Goal: Information Seeking & Learning: Check status

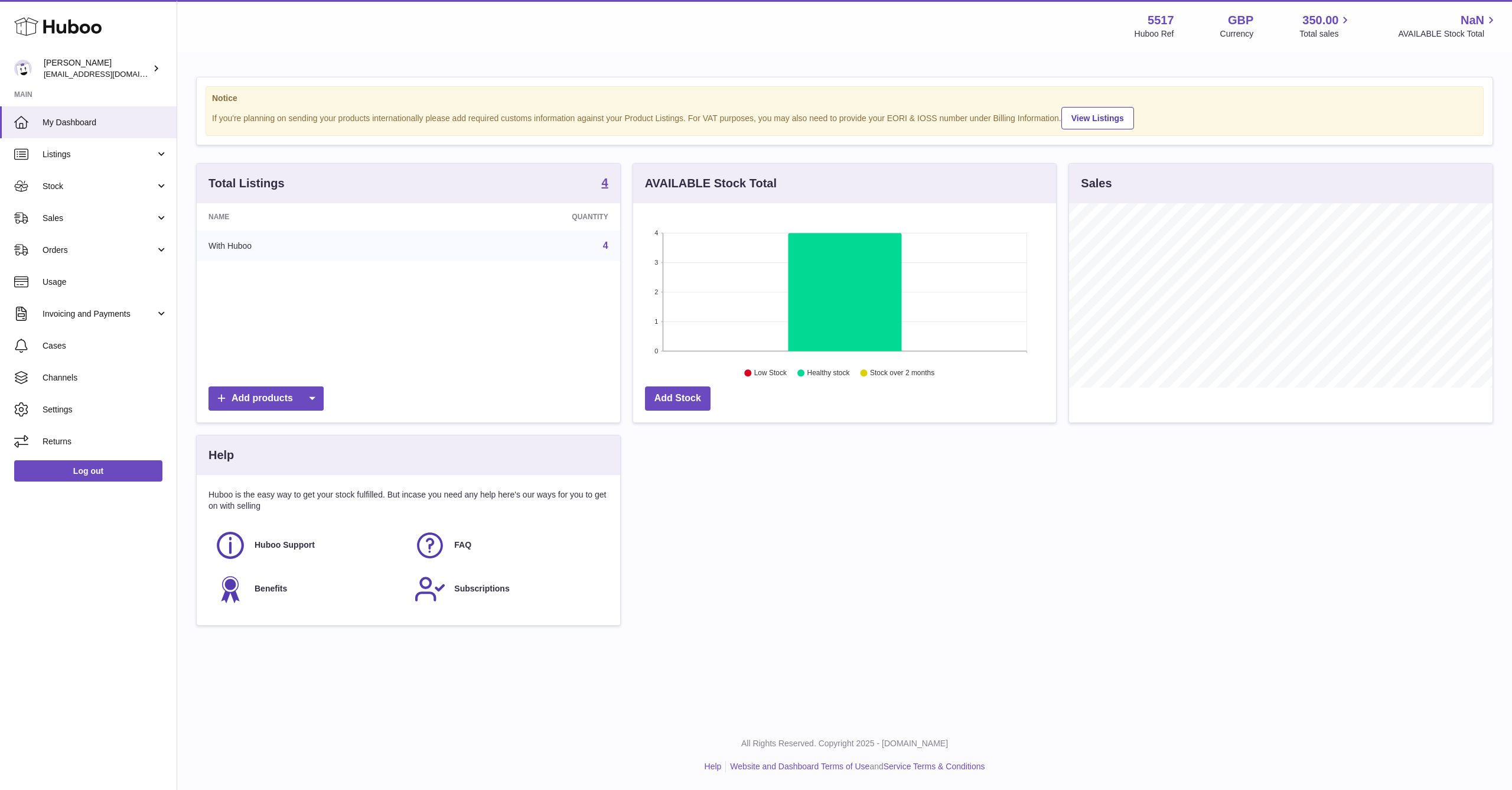
scroll to position [184, 423]
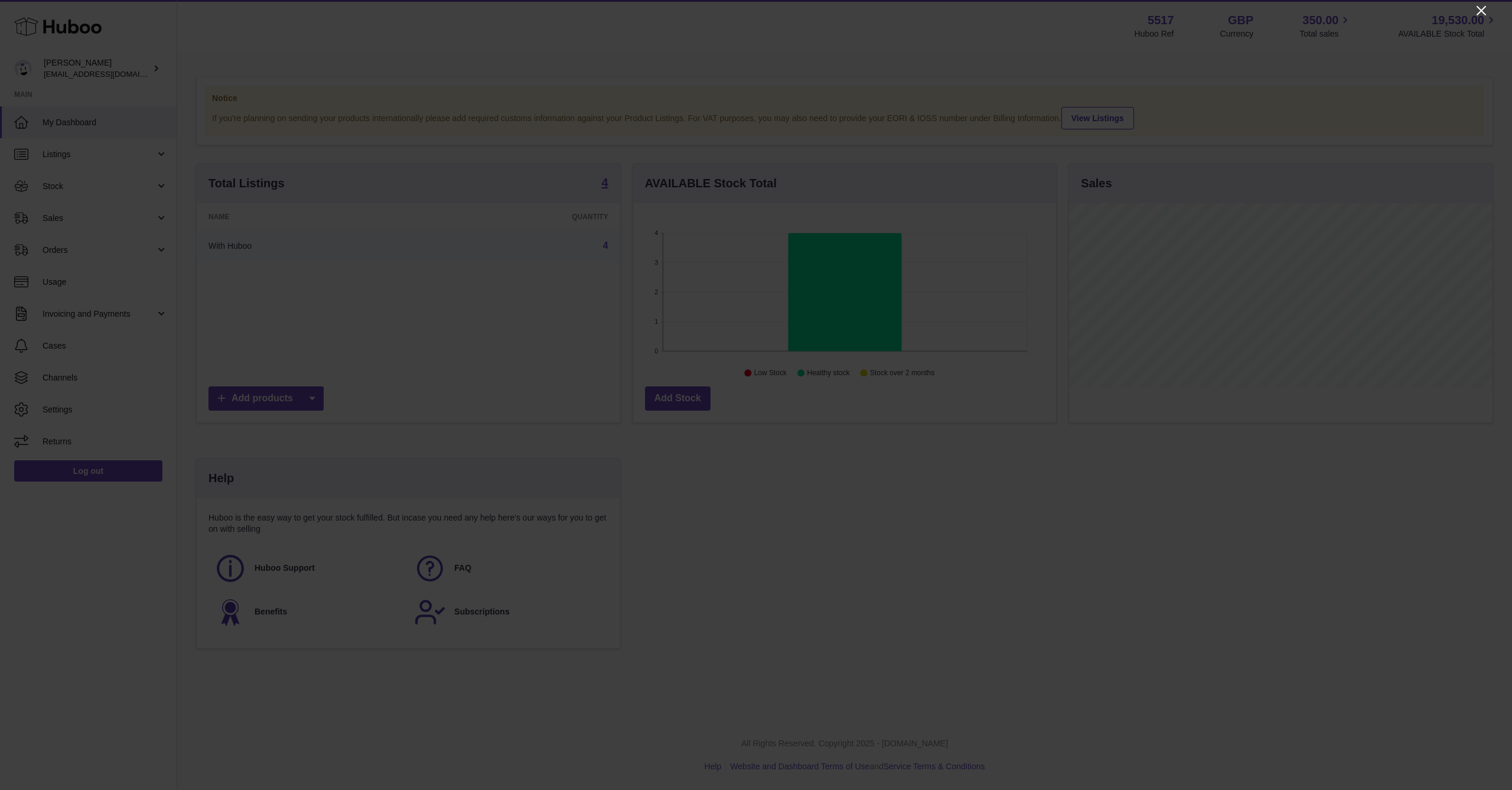
click at [1483, 12] on icon "Close" at bounding box center [1481, 10] width 9 height 9
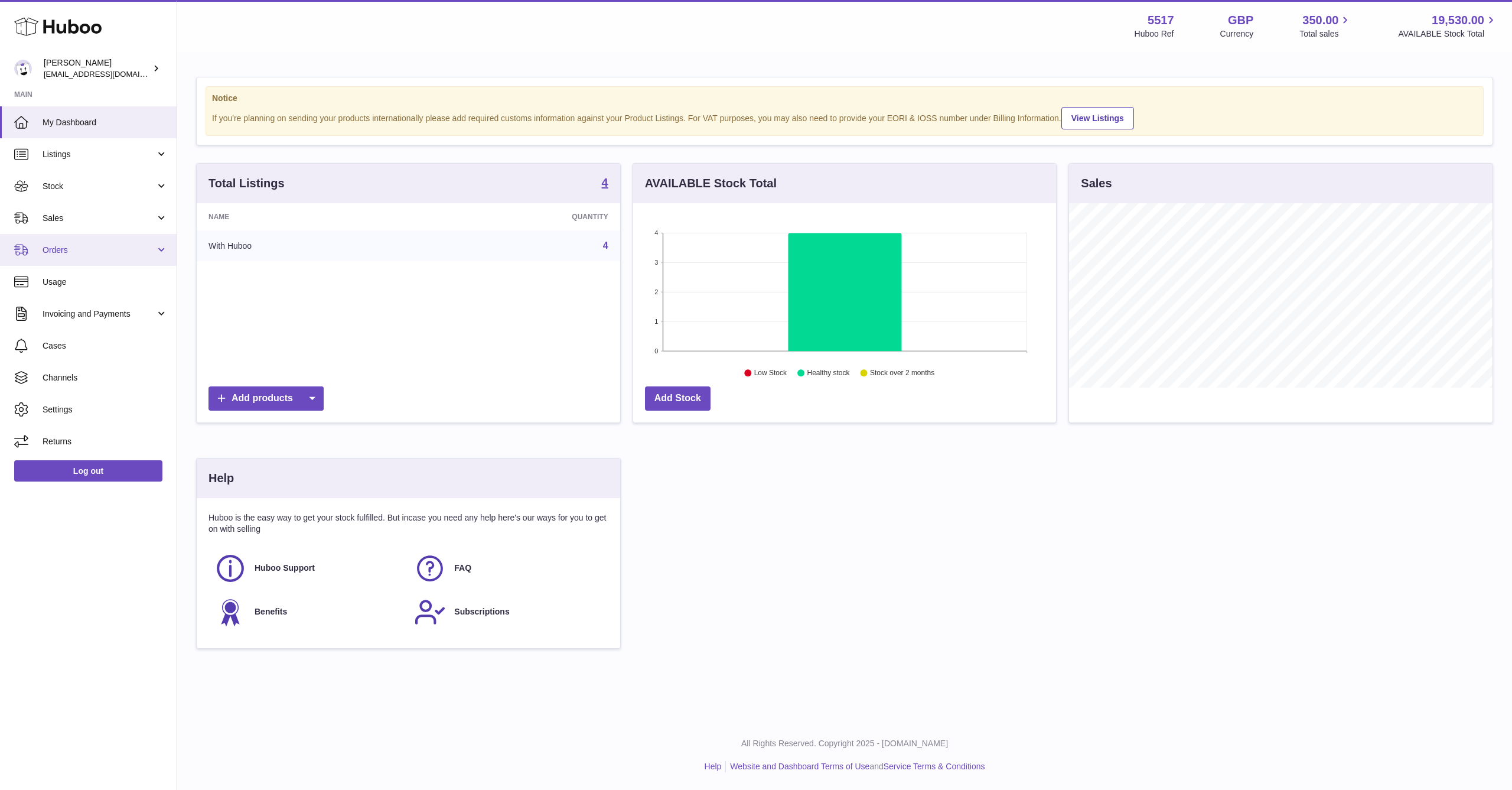
click at [73, 246] on span "Orders" at bounding box center [98, 250] width 113 height 11
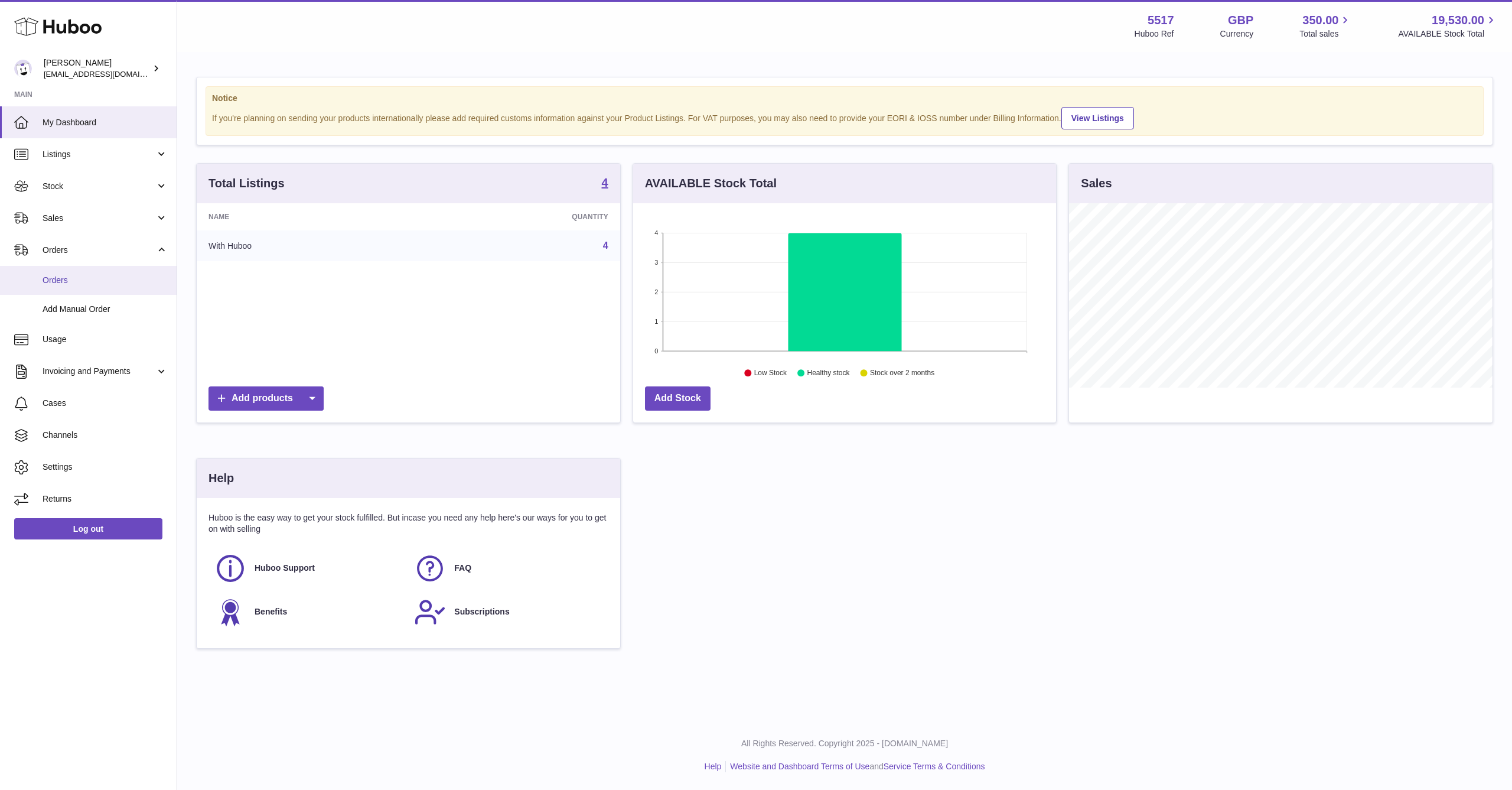
click at [78, 270] on link "Orders" at bounding box center [88, 281] width 176 height 29
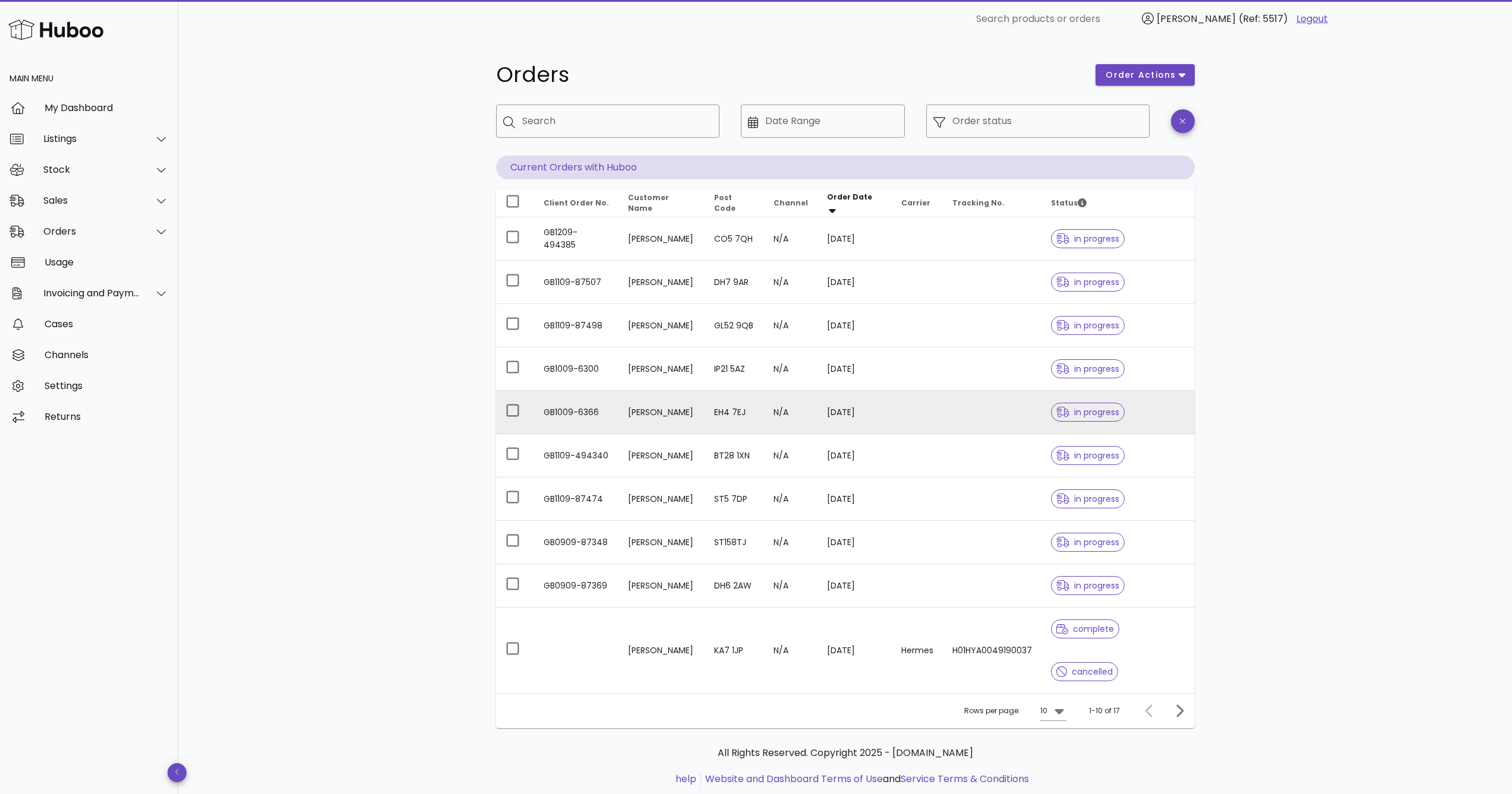
scroll to position [30, 0]
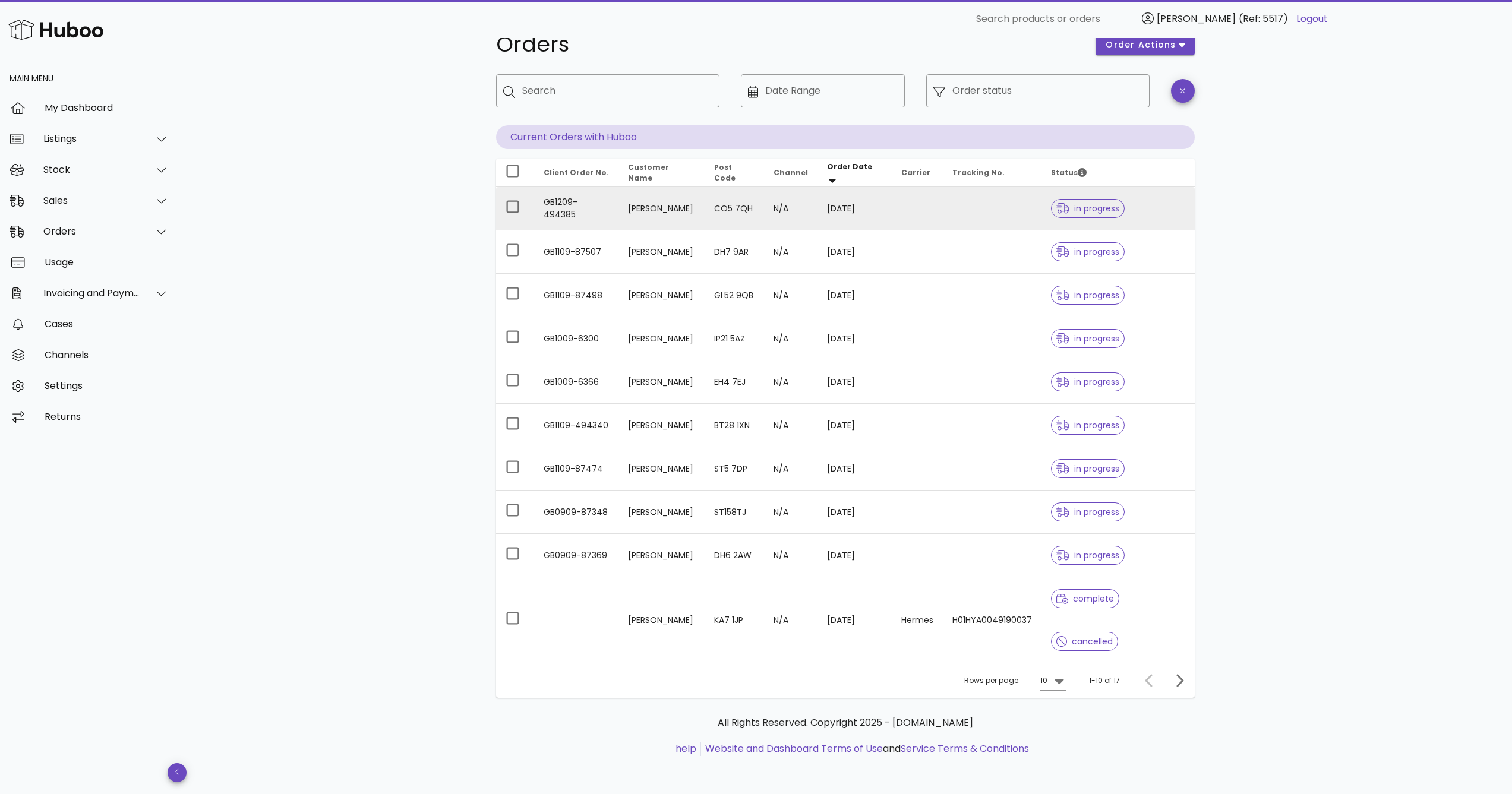
click at [674, 217] on td "Richard Slaiter" at bounding box center [662, 208] width 86 height 43
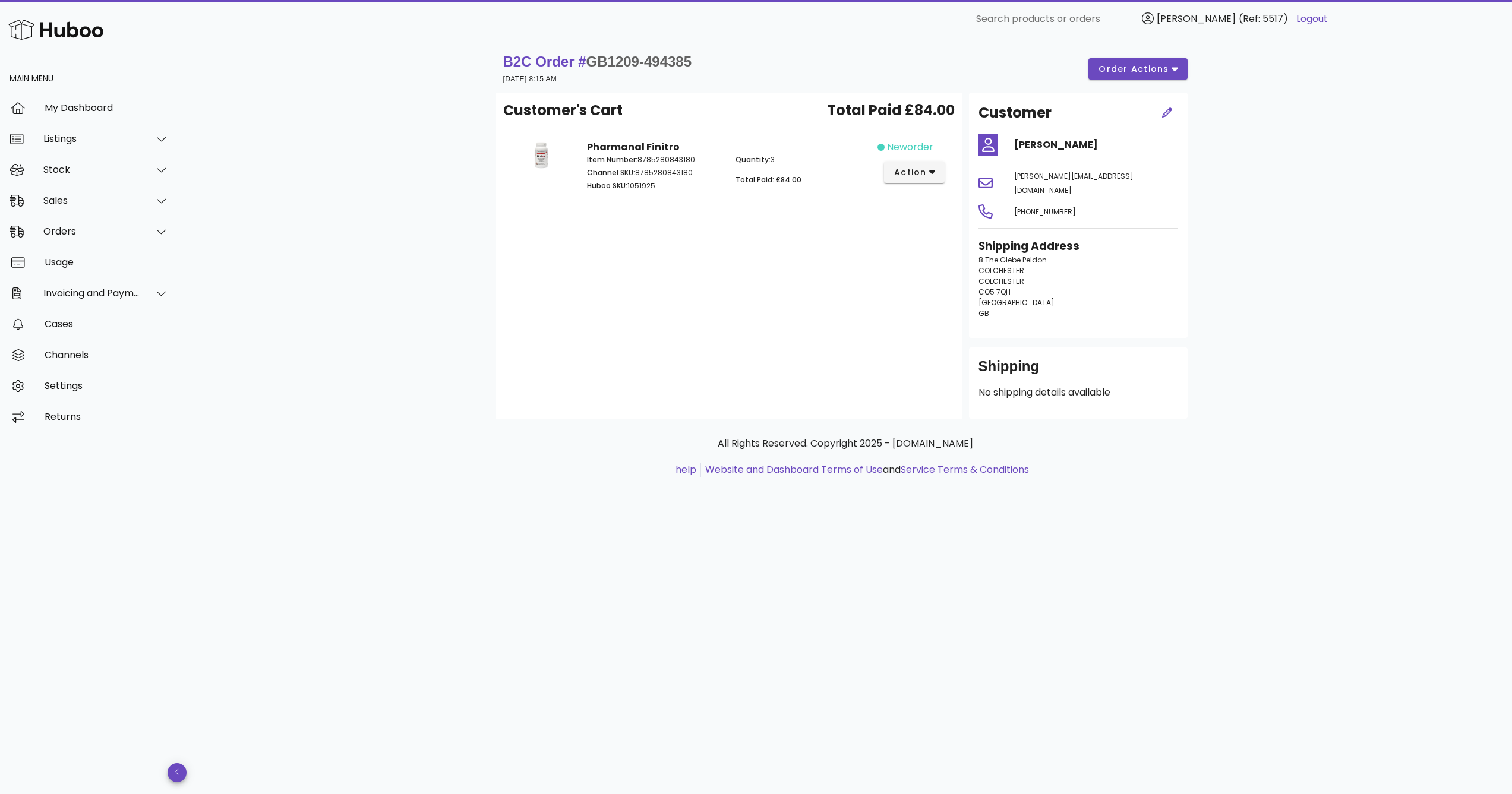
click at [287, 225] on div "B2C Order # GB1209-494385 12 September 2025 at 8:15 AM order actions Customer's…" at bounding box center [845, 416] width 1334 height 756
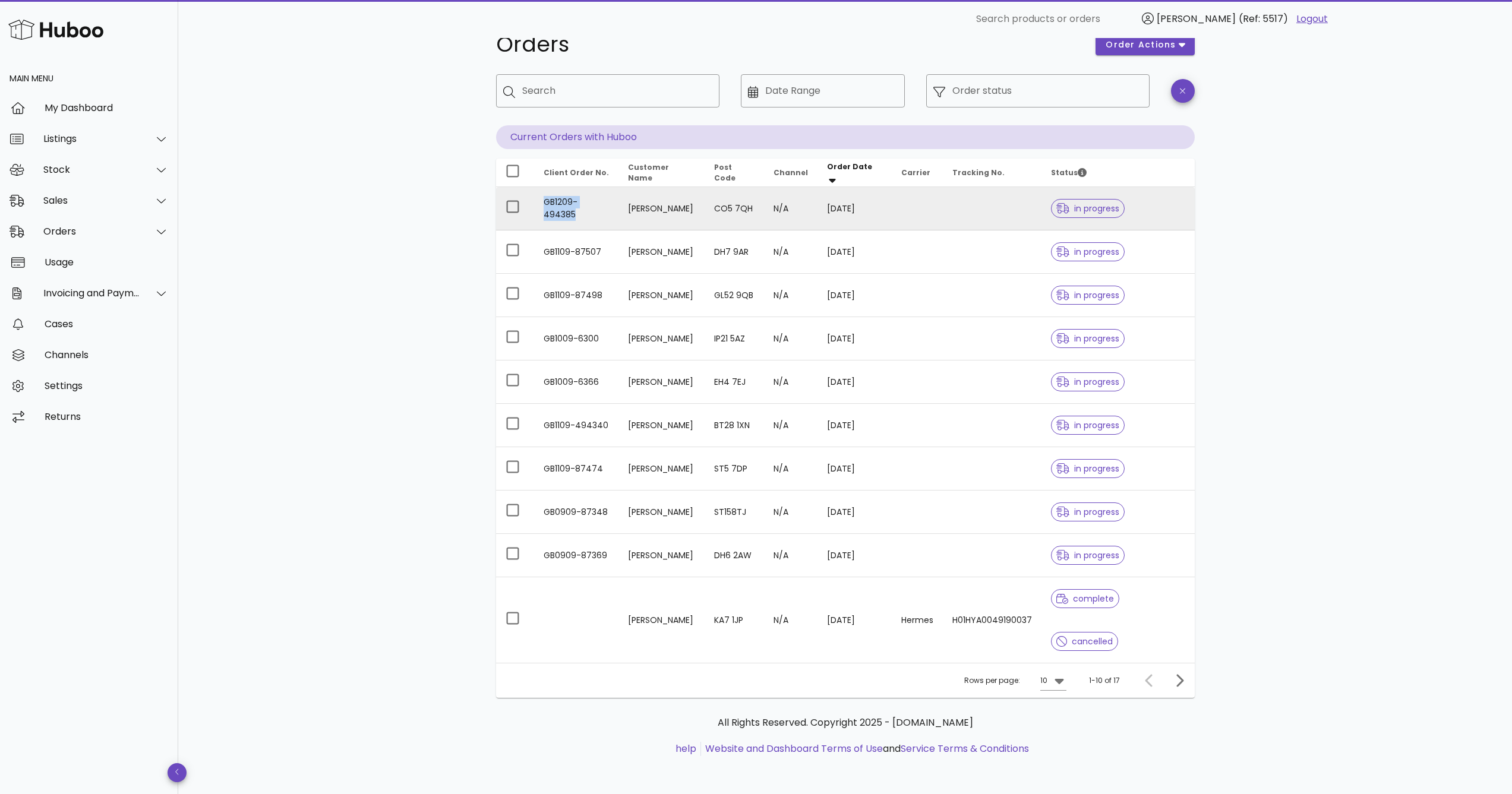
drag, startPoint x: 543, startPoint y: 199, endPoint x: 580, endPoint y: 212, distance: 39.2
click at [580, 212] on td "GB1209-494385" at bounding box center [576, 208] width 84 height 43
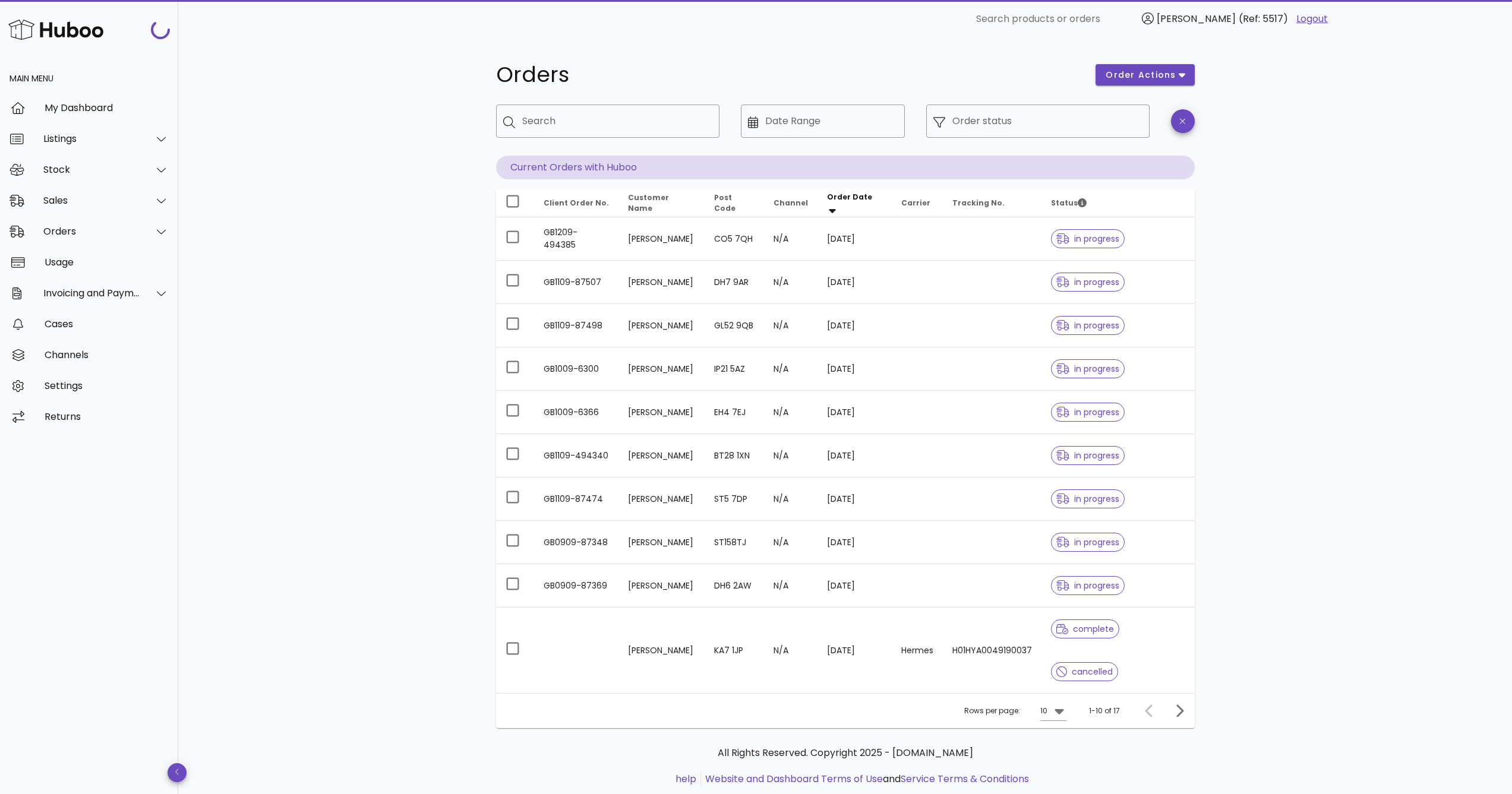
scroll to position [30, 0]
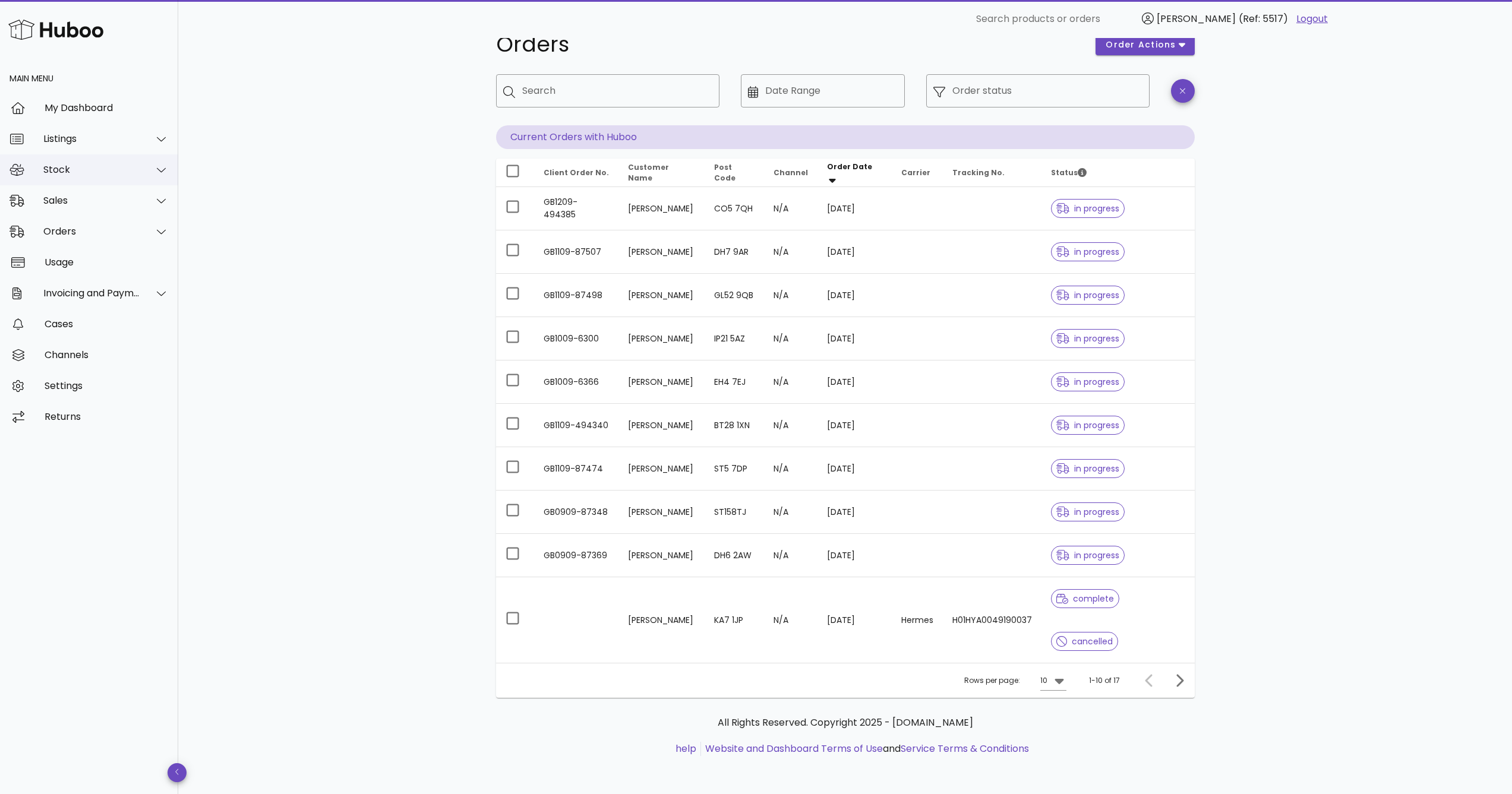
click at [93, 164] on div "Stock" at bounding box center [92, 169] width 97 height 11
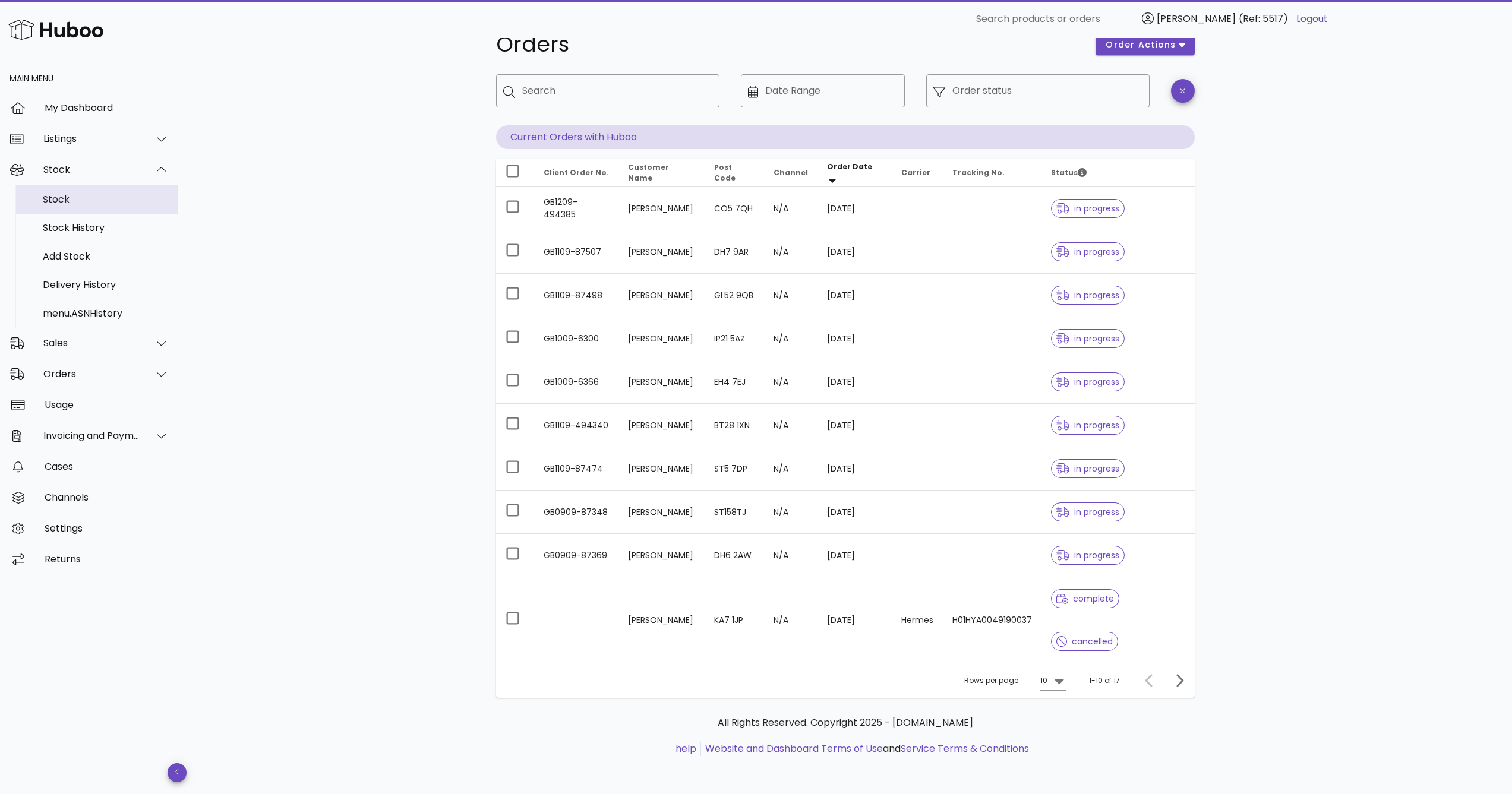
click at [86, 198] on div "Stock" at bounding box center [106, 198] width 126 height 11
click at [90, 202] on div "Stock" at bounding box center [106, 198] width 126 height 11
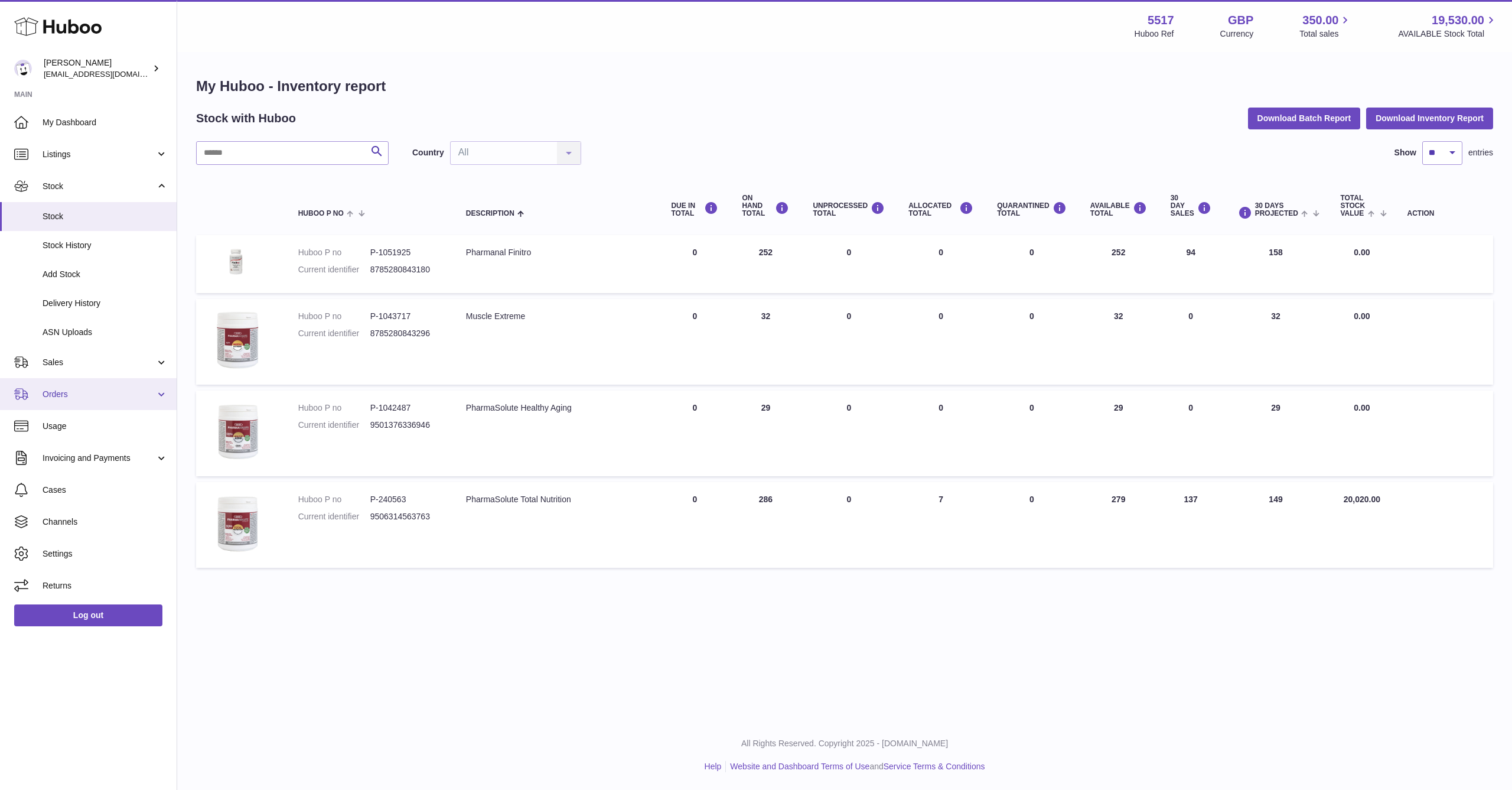
click at [85, 392] on span "Orders" at bounding box center [98, 394] width 113 height 11
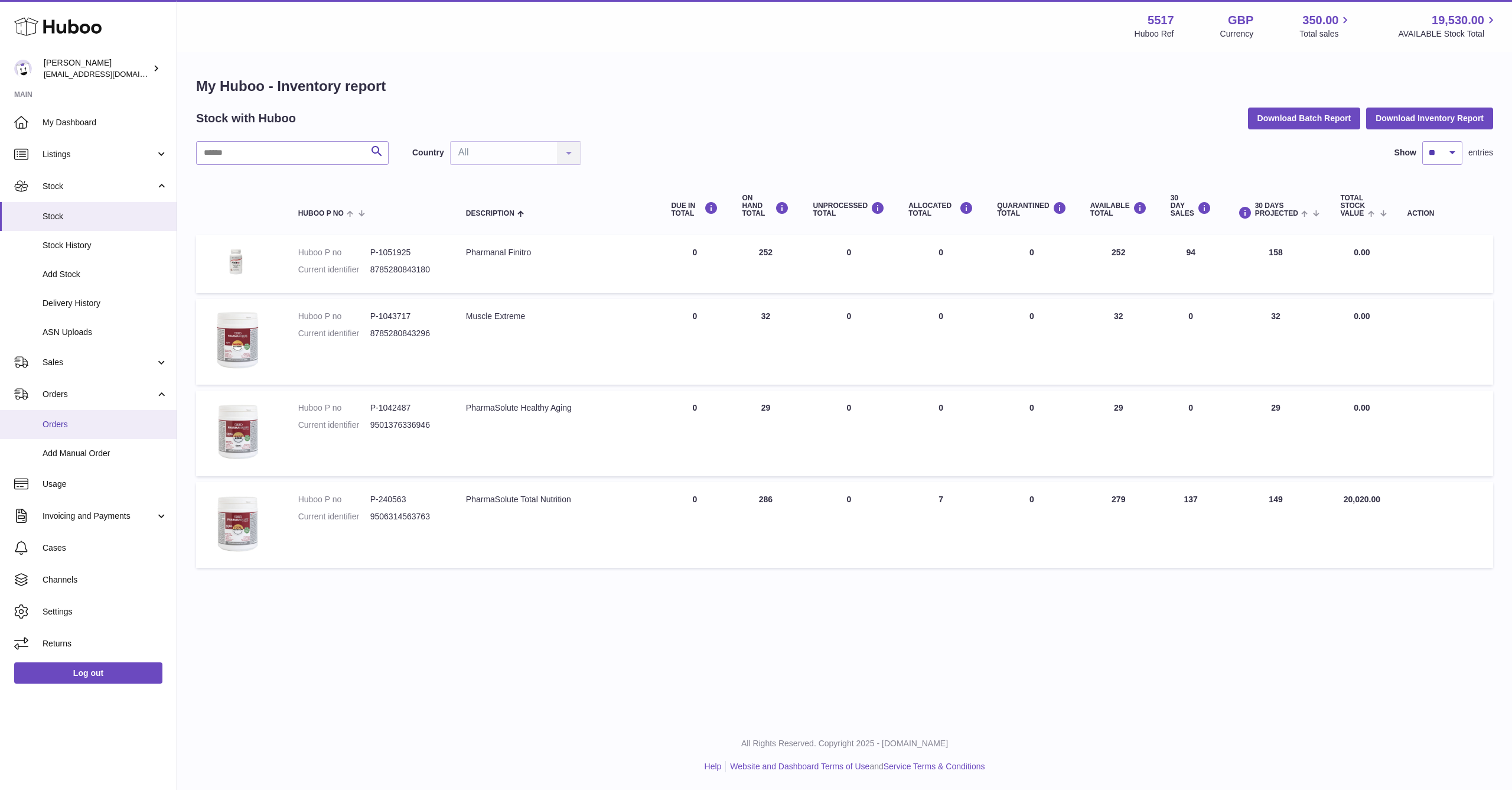
click at [92, 426] on span "Orders" at bounding box center [105, 424] width 125 height 11
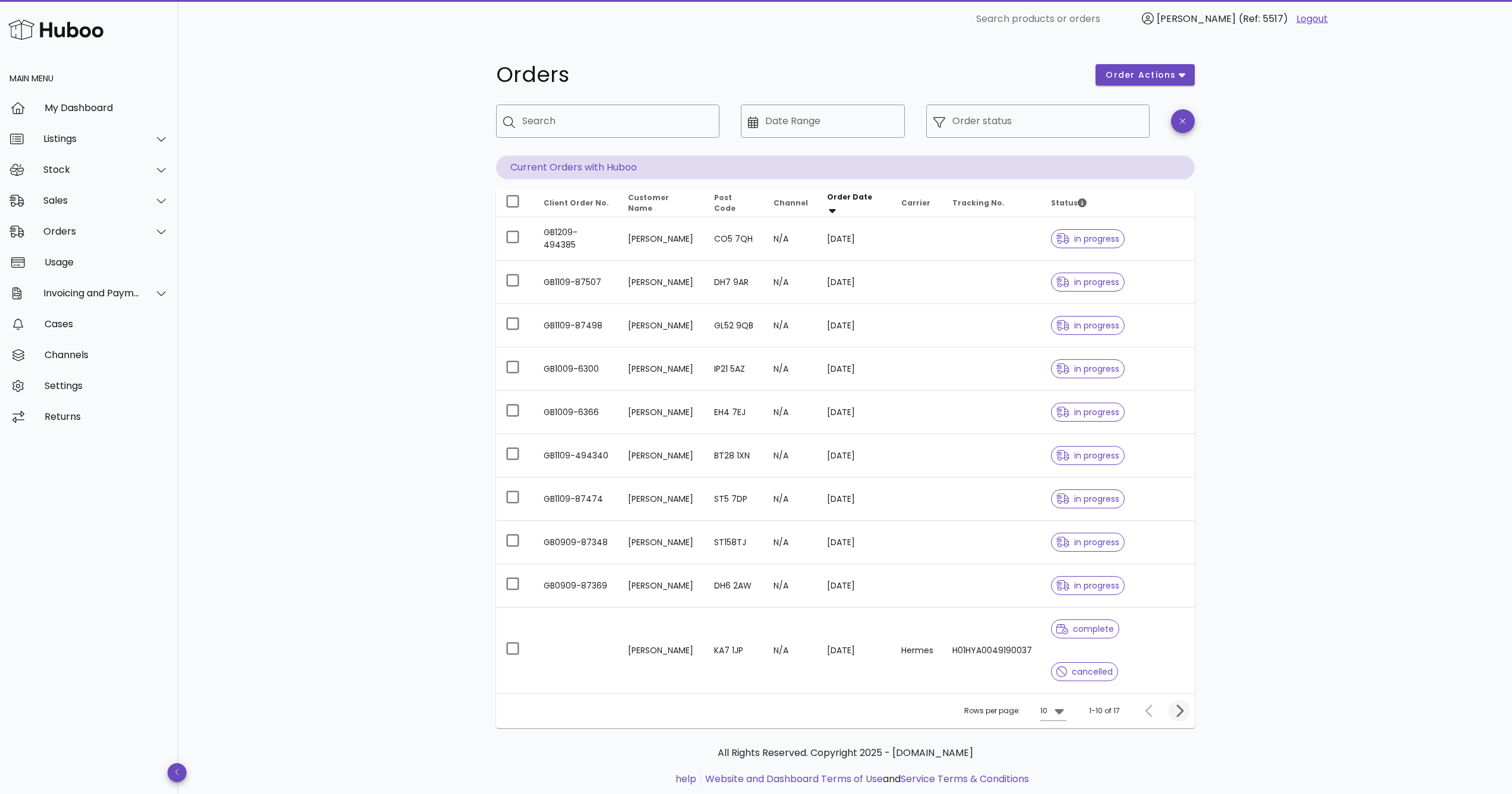
click at [1186, 715] on icon "Next page" at bounding box center [1179, 710] width 14 height 14
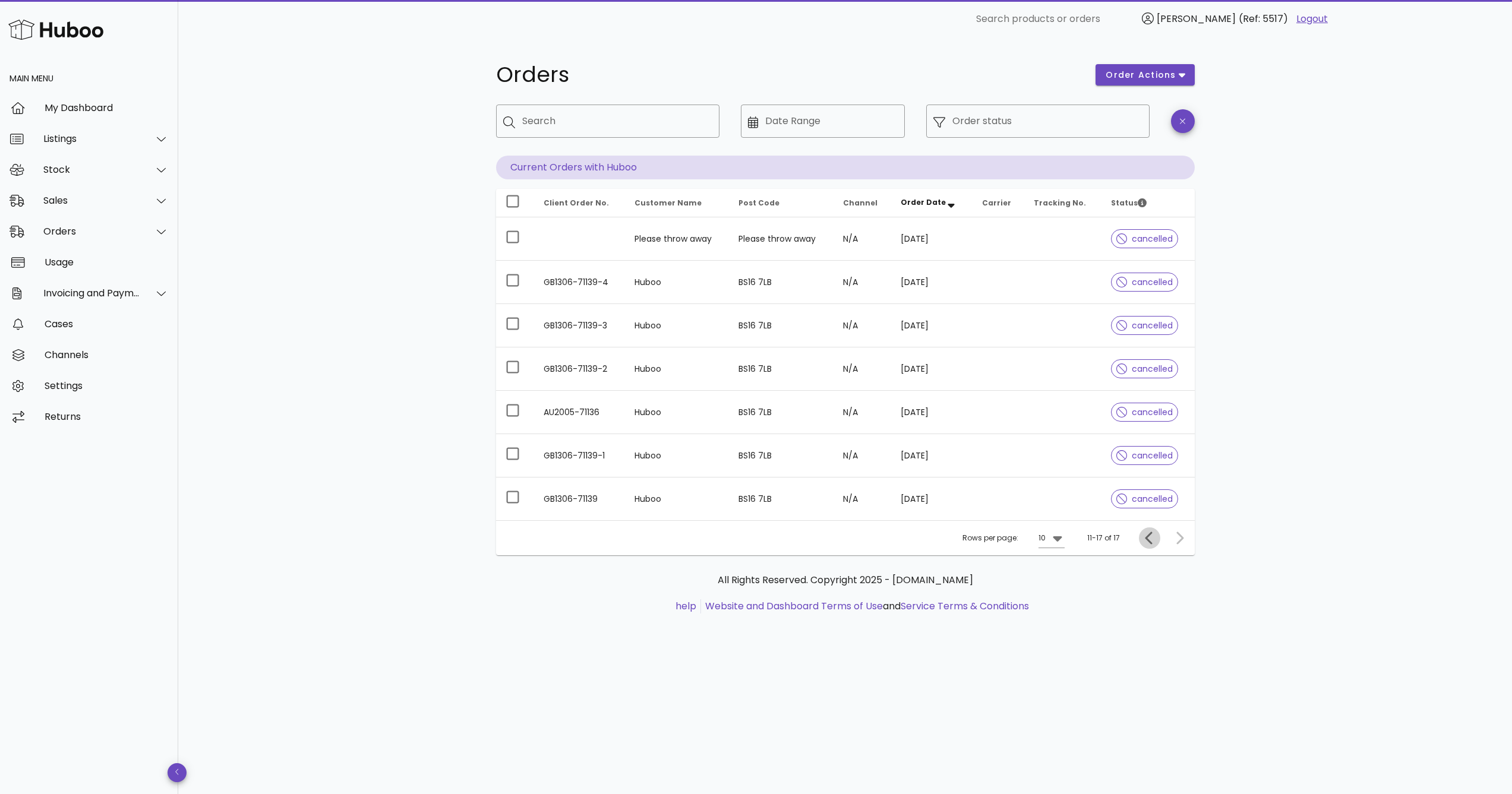
click at [1151, 540] on icon "Previous page" at bounding box center [1149, 538] width 14 height 14
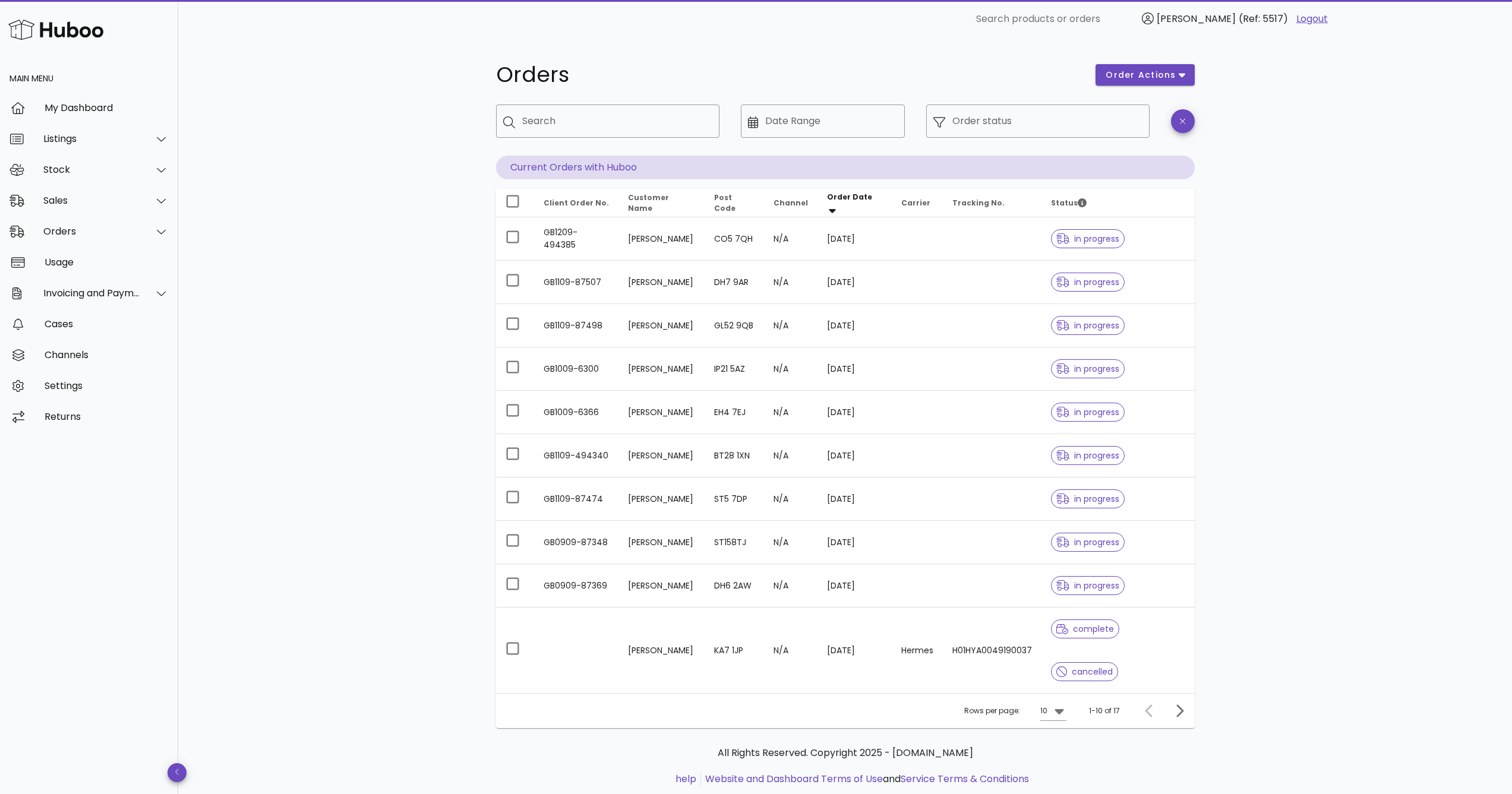
click at [655, 1] on div "​ Search products or orders Alessia van Zwolle (Ref: 5517) Logout" at bounding box center [845, 19] width 1061 height 38
click at [283, 1] on div "​ Search products or orders Alessia van Zwolle (Ref: 5517) Logout" at bounding box center [845, 19] width 1334 height 38
click at [827, 0] on div "​ Search products or orders Alessia van Zwolle (Ref: 5517) Logout" at bounding box center [845, 19] width 1061 height 38
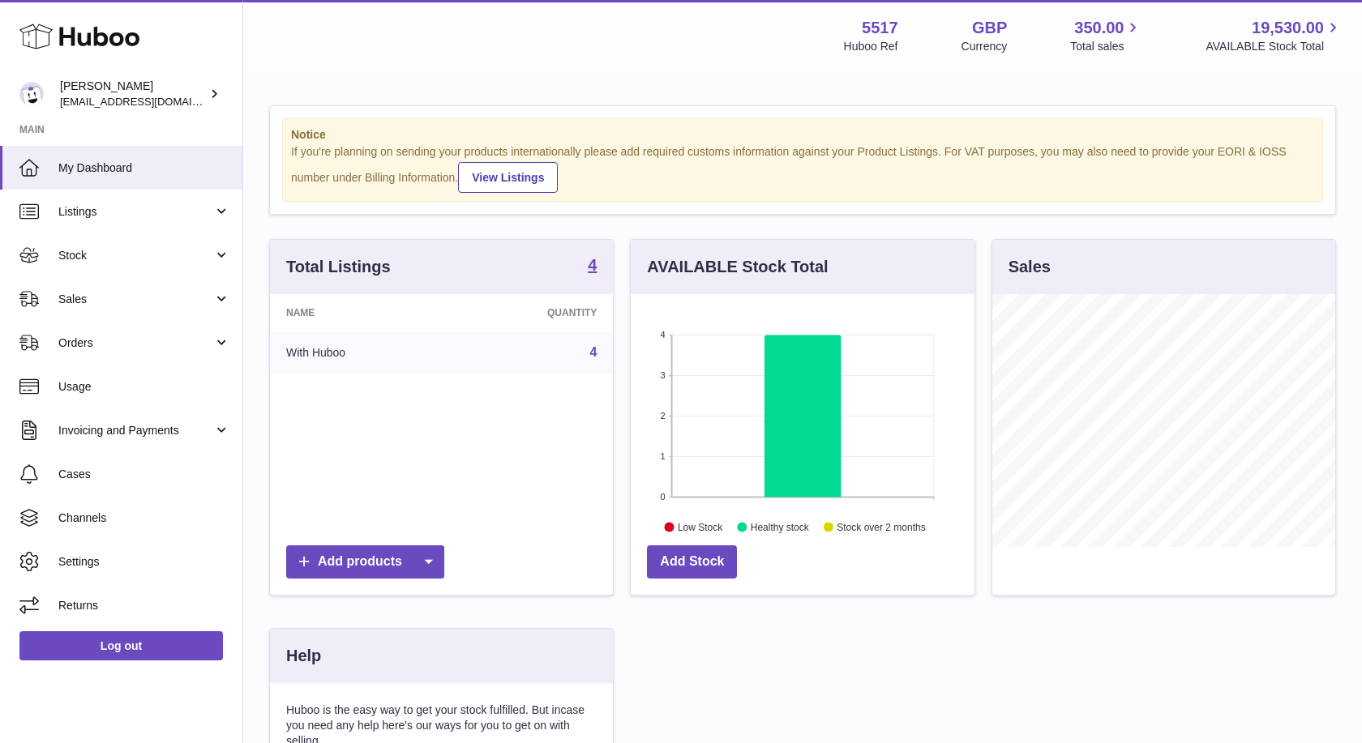
scroll to position [253, 344]
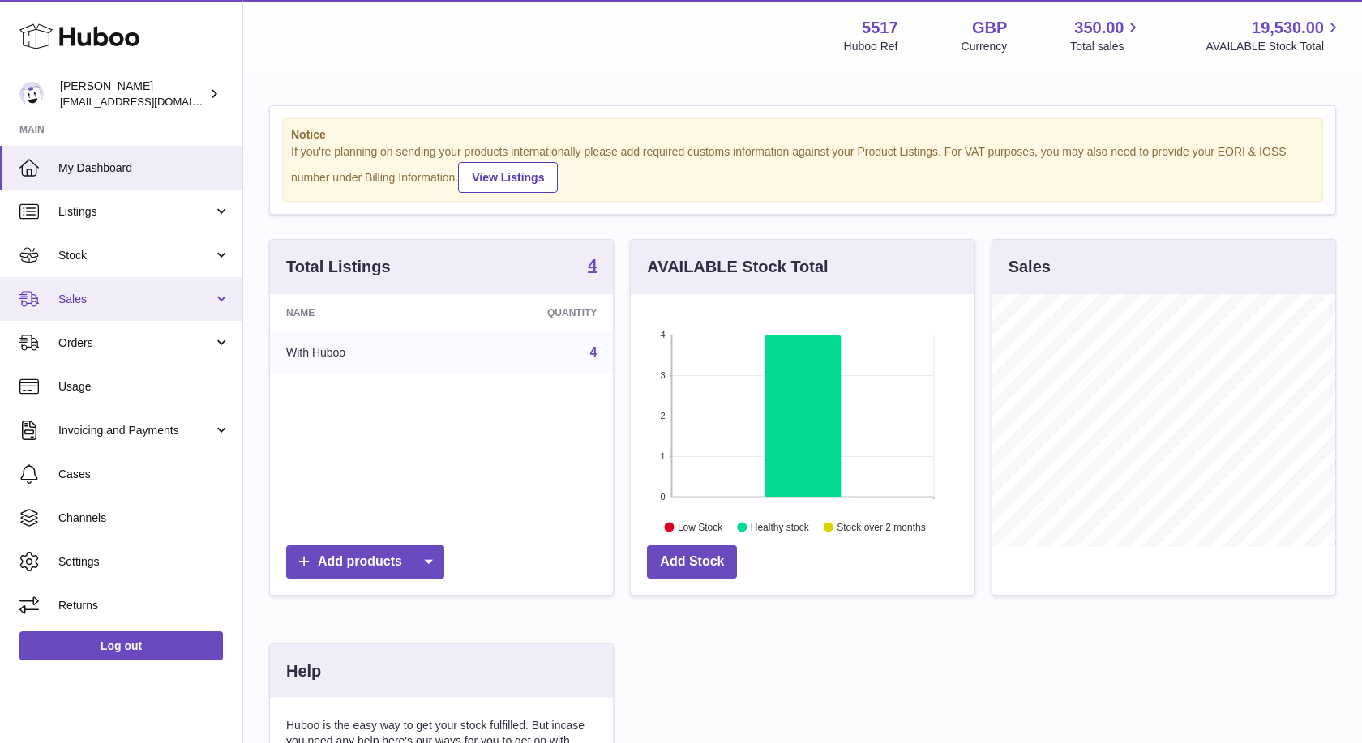
click at [115, 299] on span "Sales" at bounding box center [135, 299] width 155 height 15
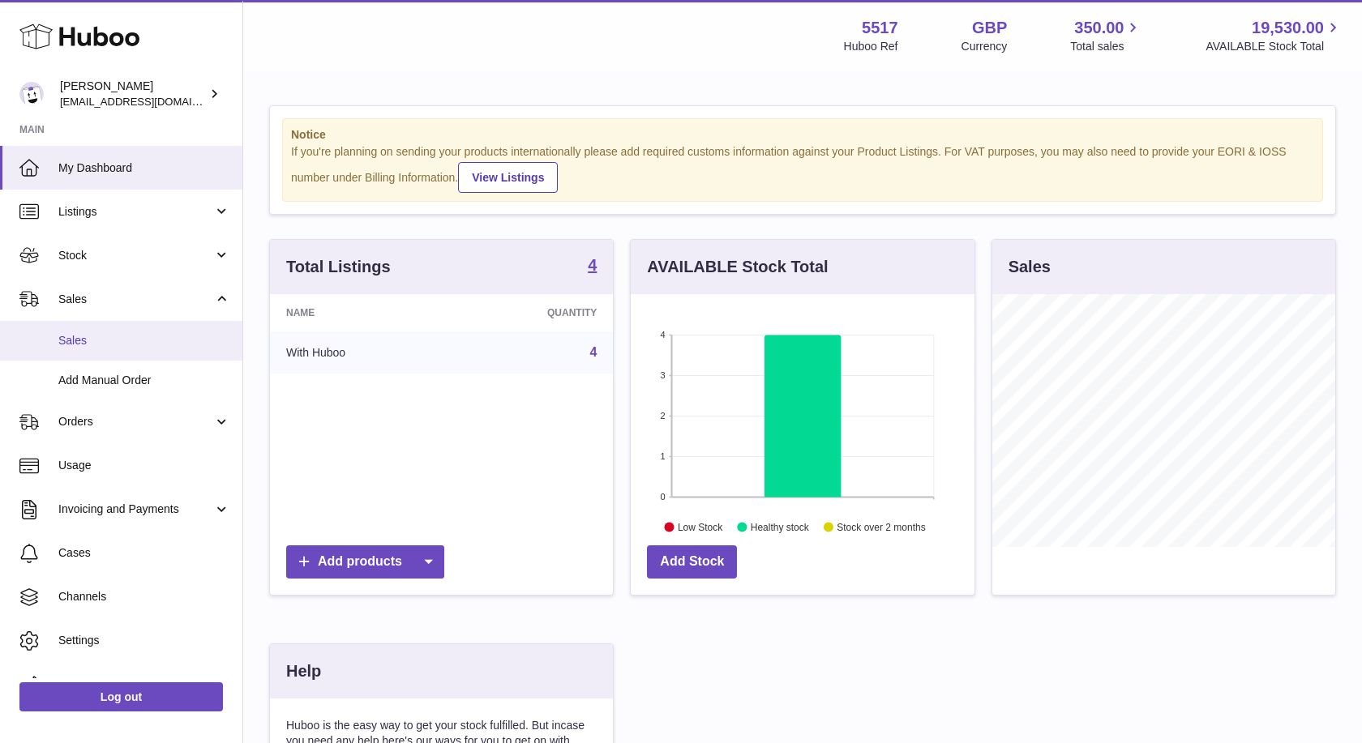
click at [113, 342] on span "Sales" at bounding box center [144, 340] width 172 height 15
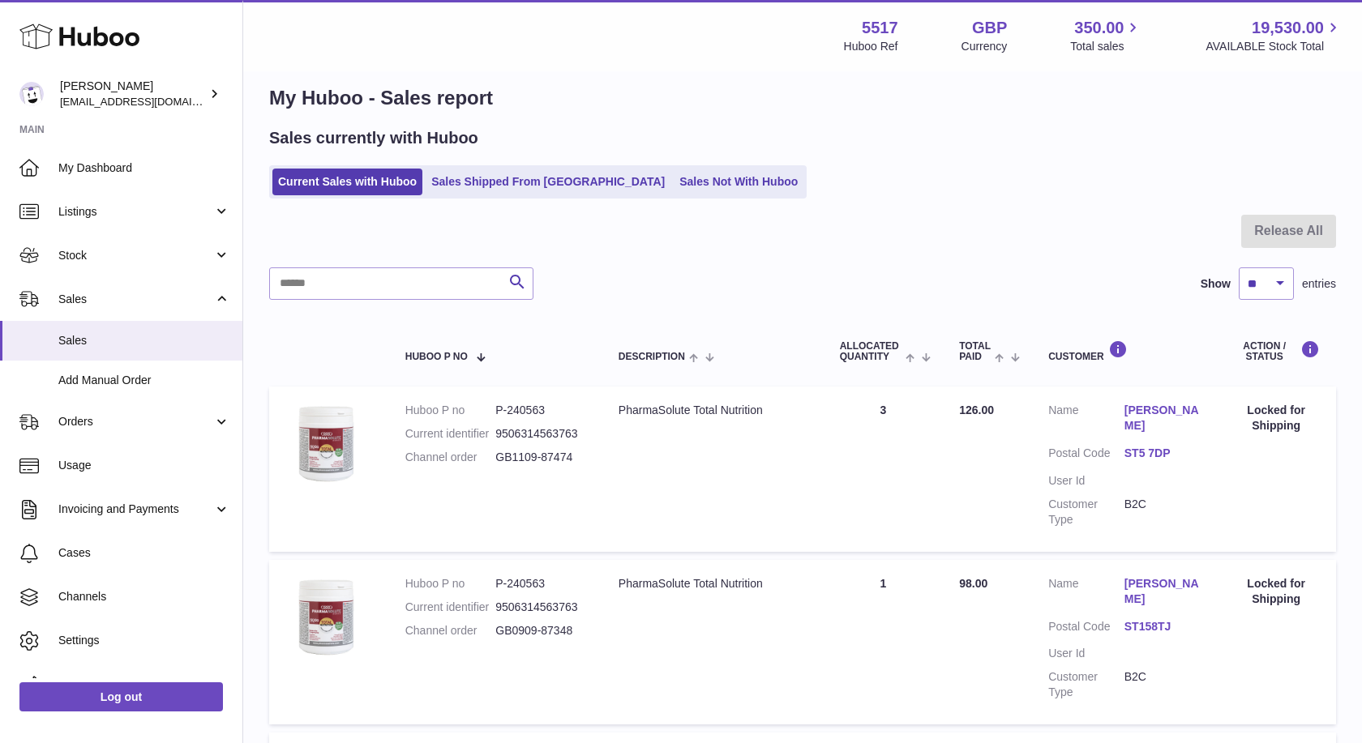
scroll to position [219, 0]
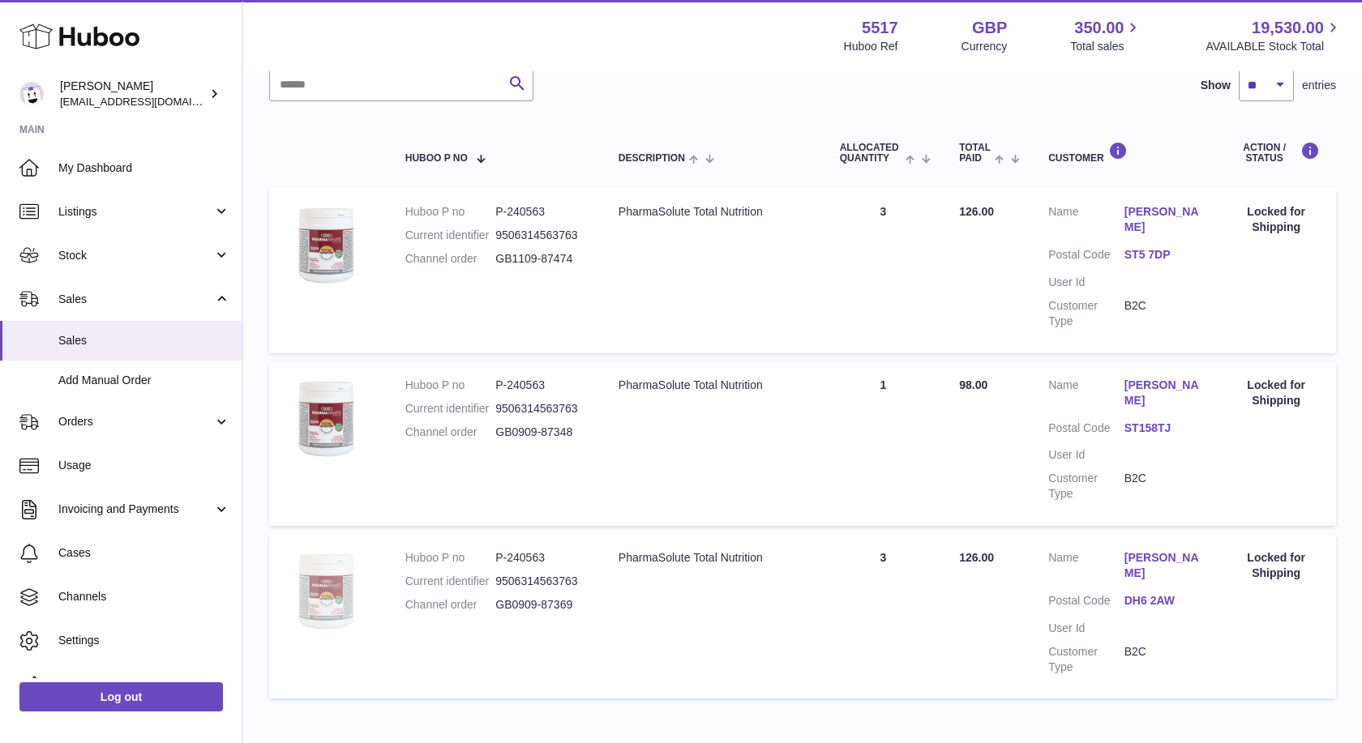
click at [330, 559] on img at bounding box center [325, 591] width 81 height 81
click at [1154, 247] on link "ST5 7DP" at bounding box center [1163, 254] width 76 height 15
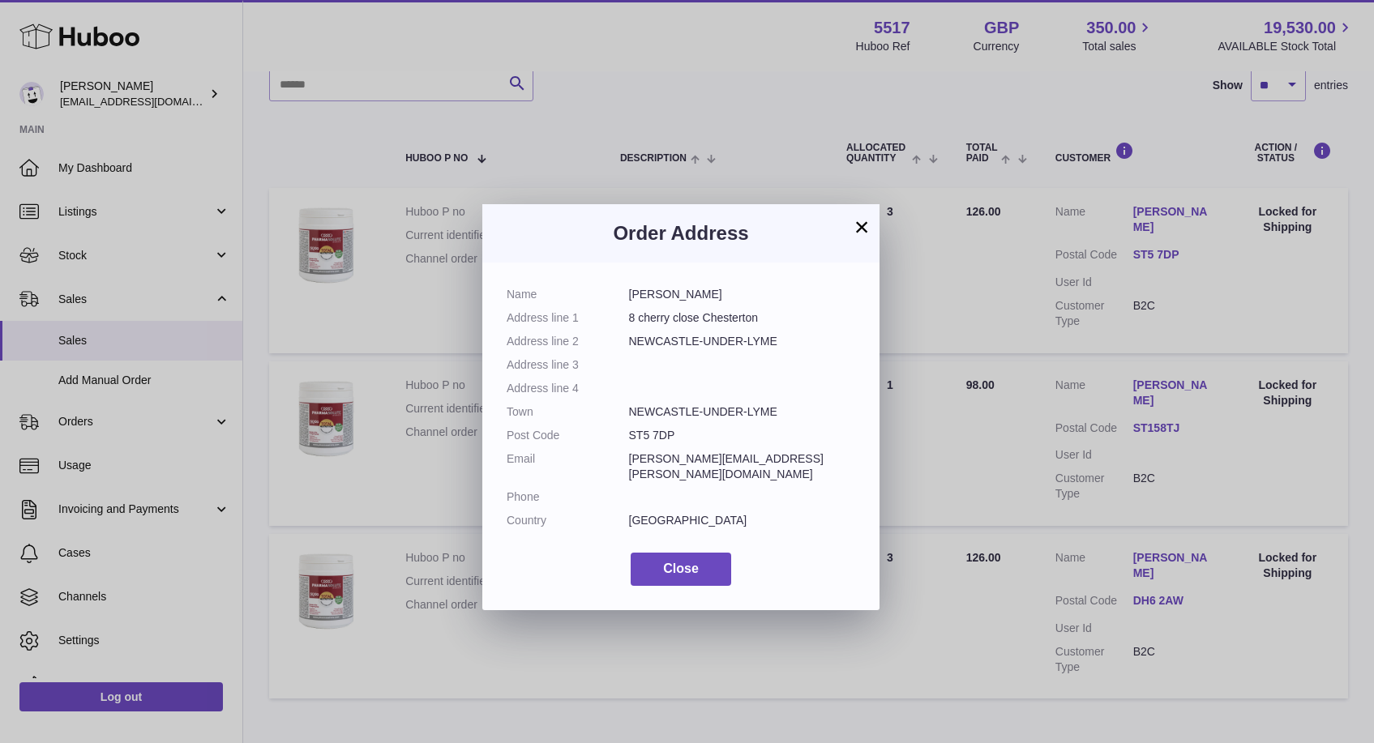
click at [859, 234] on button "×" at bounding box center [861, 226] width 19 height 19
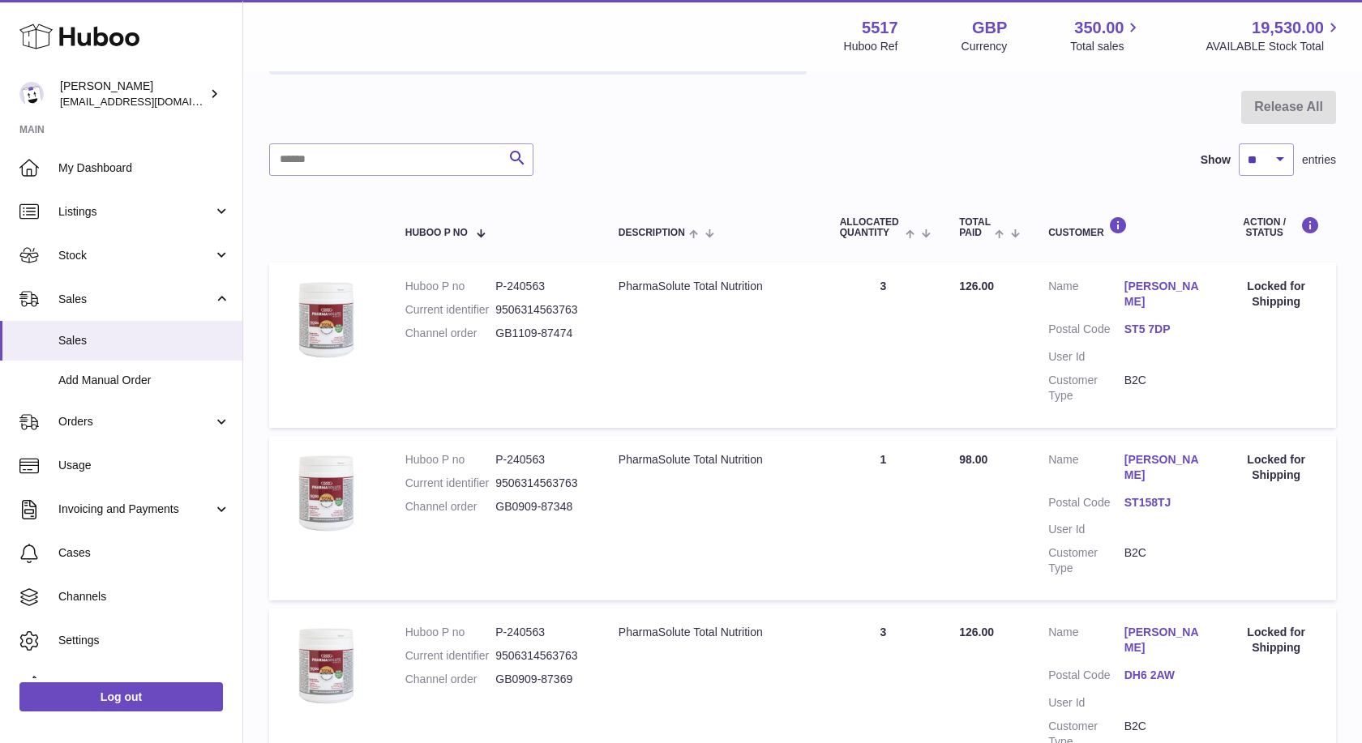
scroll to position [0, 0]
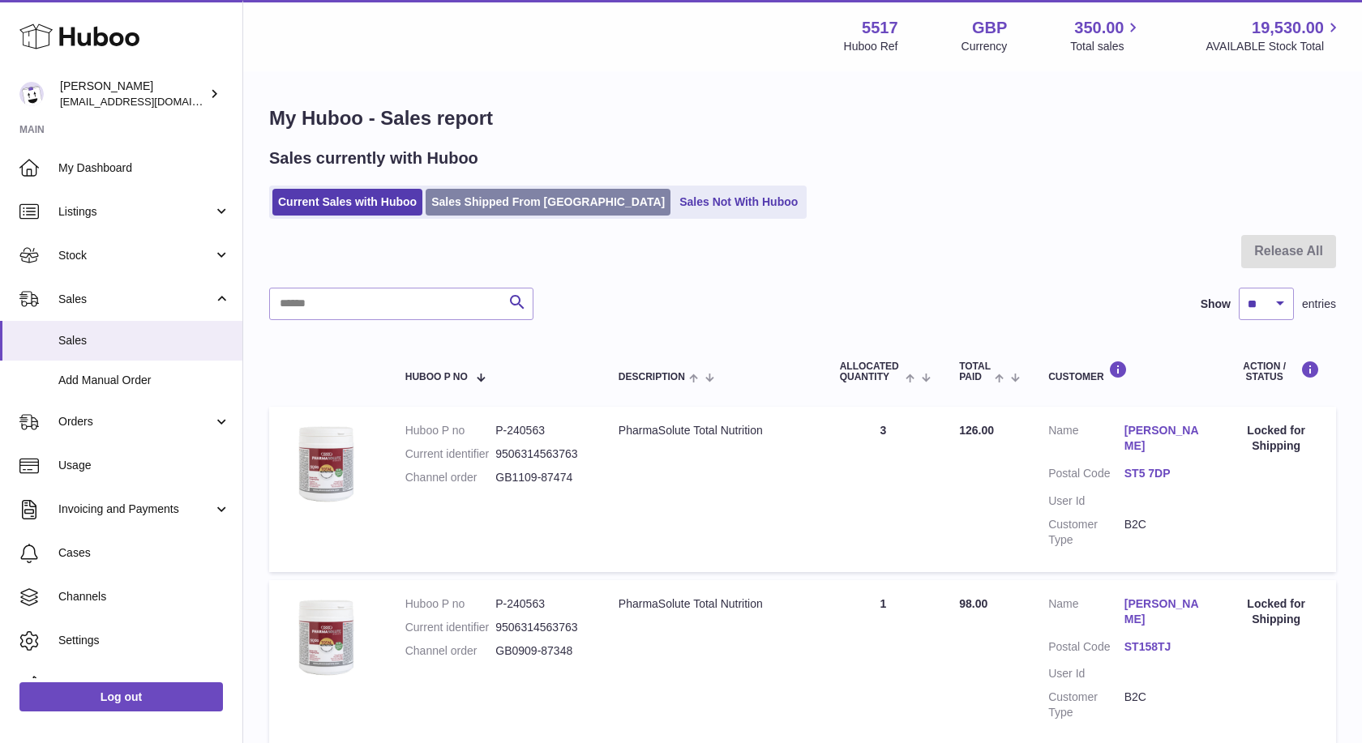
click at [554, 202] on link "Sales Shipped From [GEOGRAPHIC_DATA]" at bounding box center [548, 202] width 245 height 27
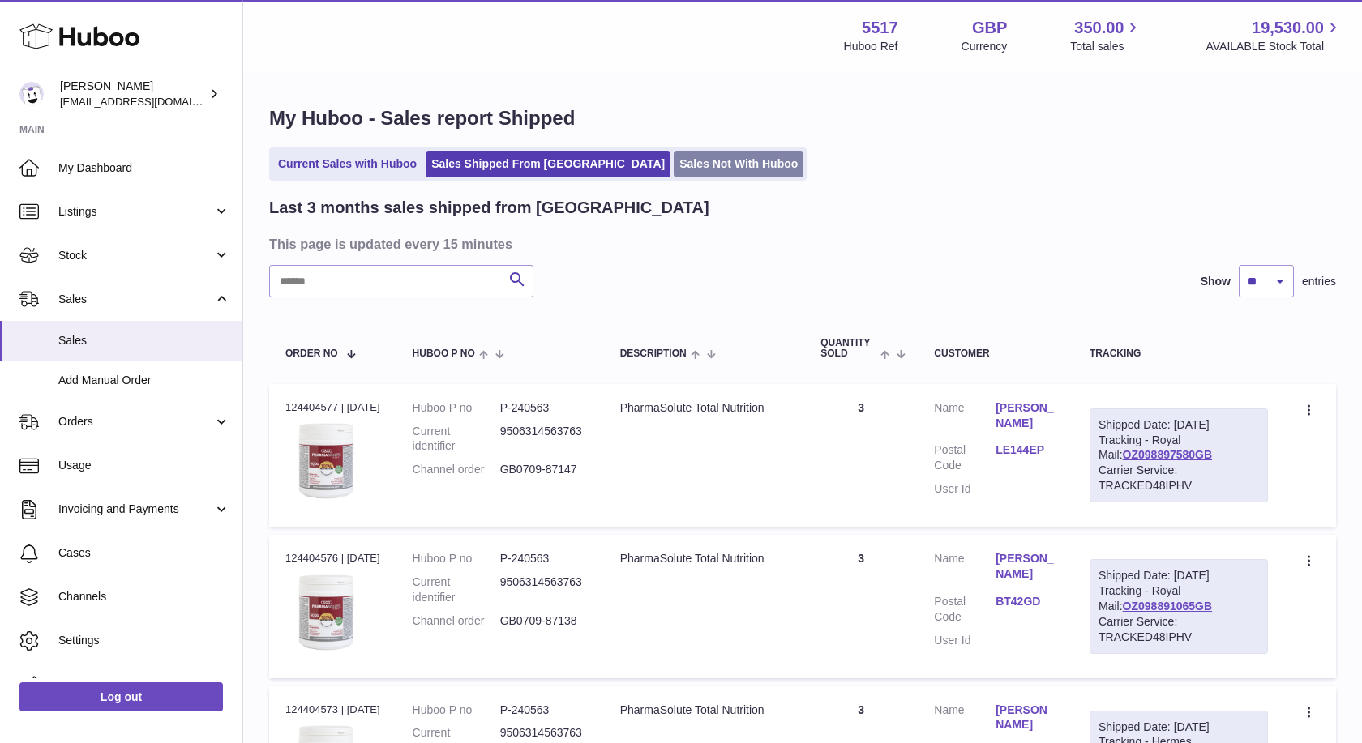
click at [674, 175] on link "Sales Not With Huboo" at bounding box center [739, 164] width 130 height 27
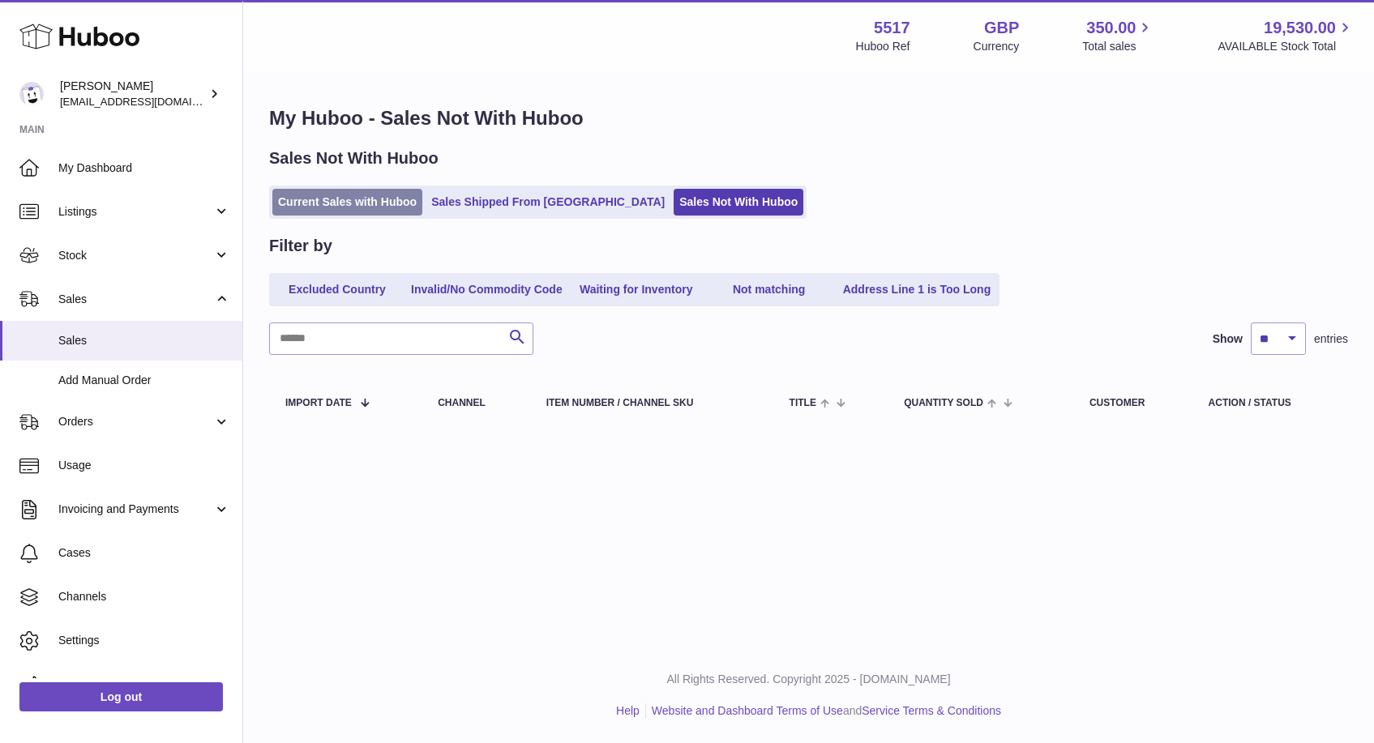
click at [366, 206] on link "Current Sales with Huboo" at bounding box center [347, 202] width 150 height 27
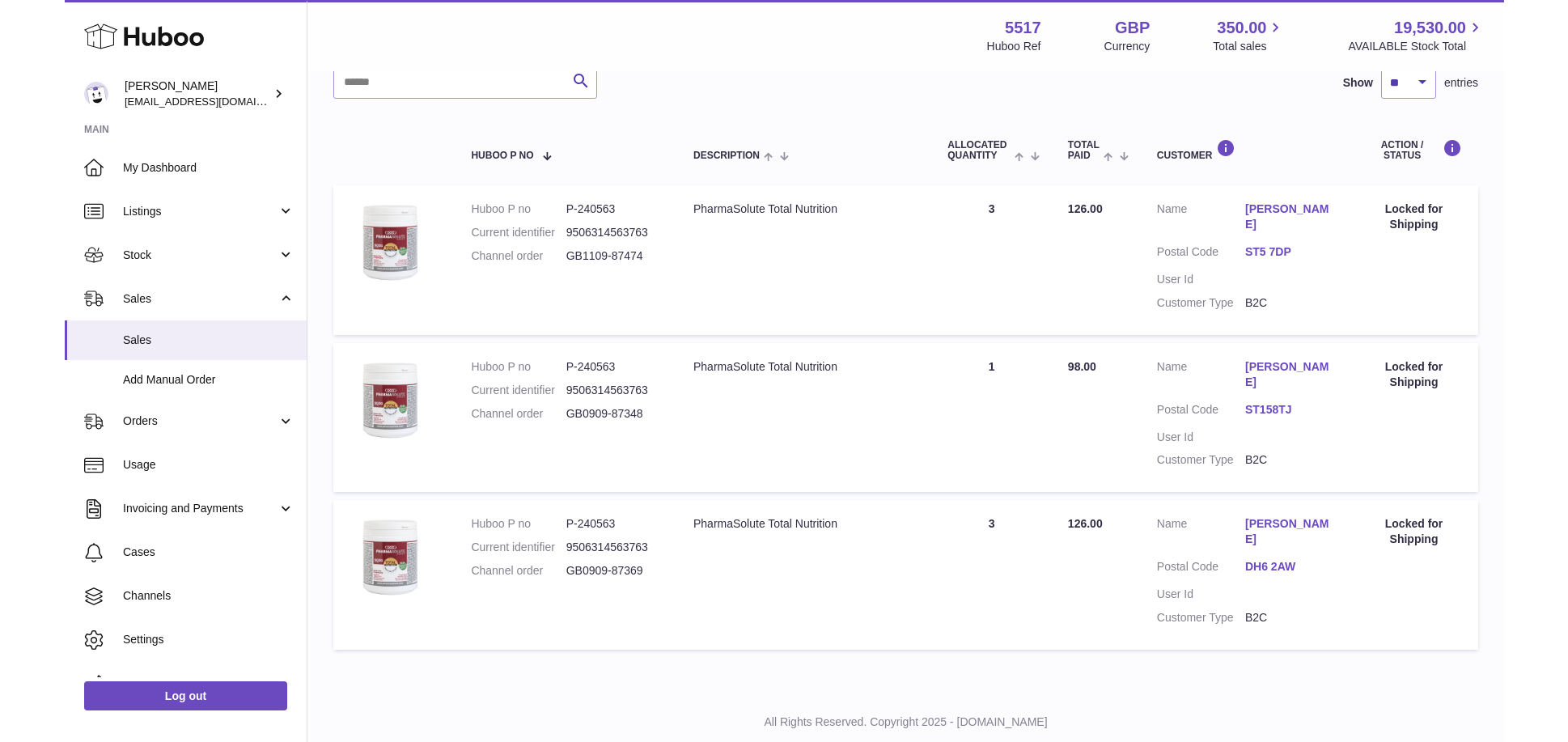
scroll to position [207, 0]
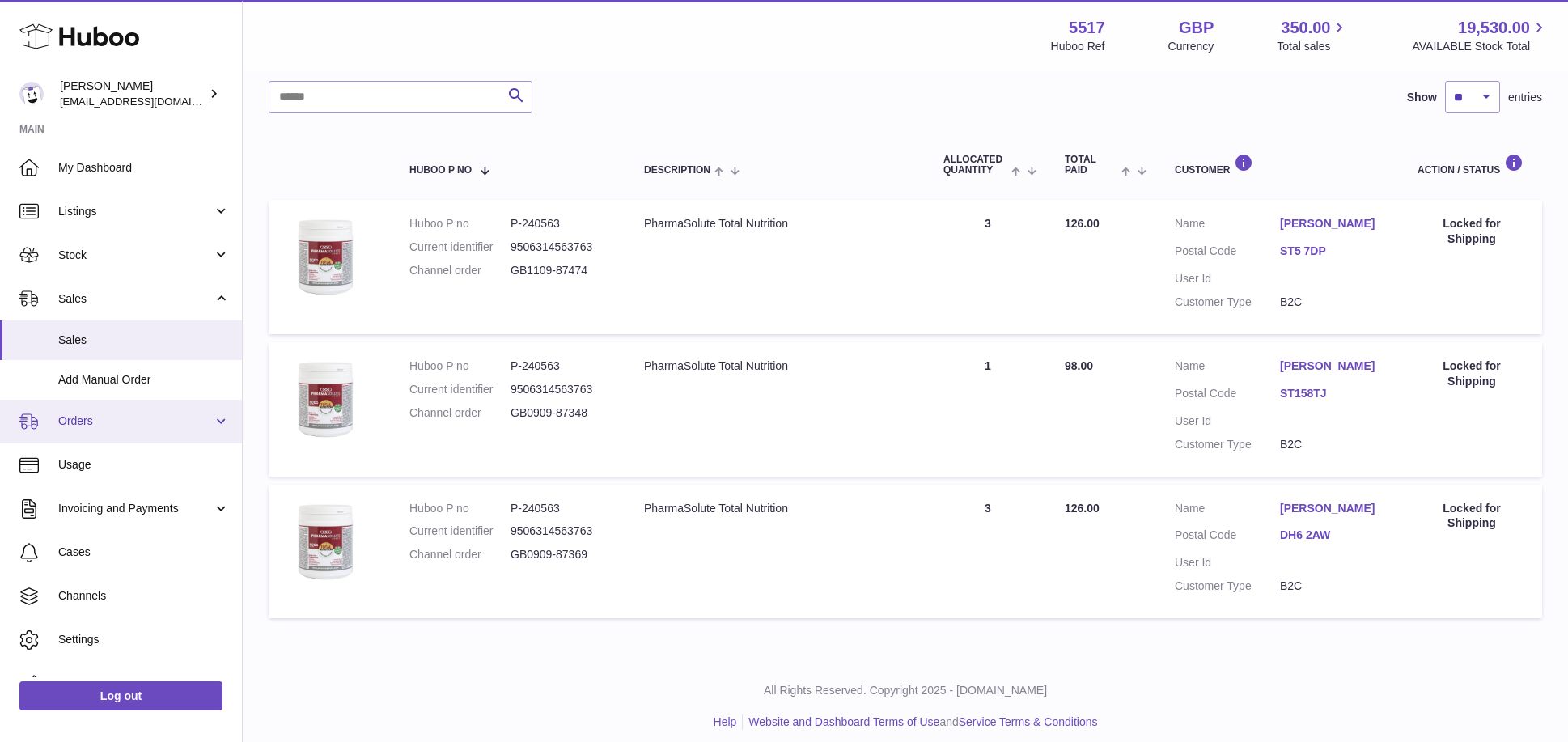
click at [126, 424] on span "Orders" at bounding box center [135, 420] width 155 height 15
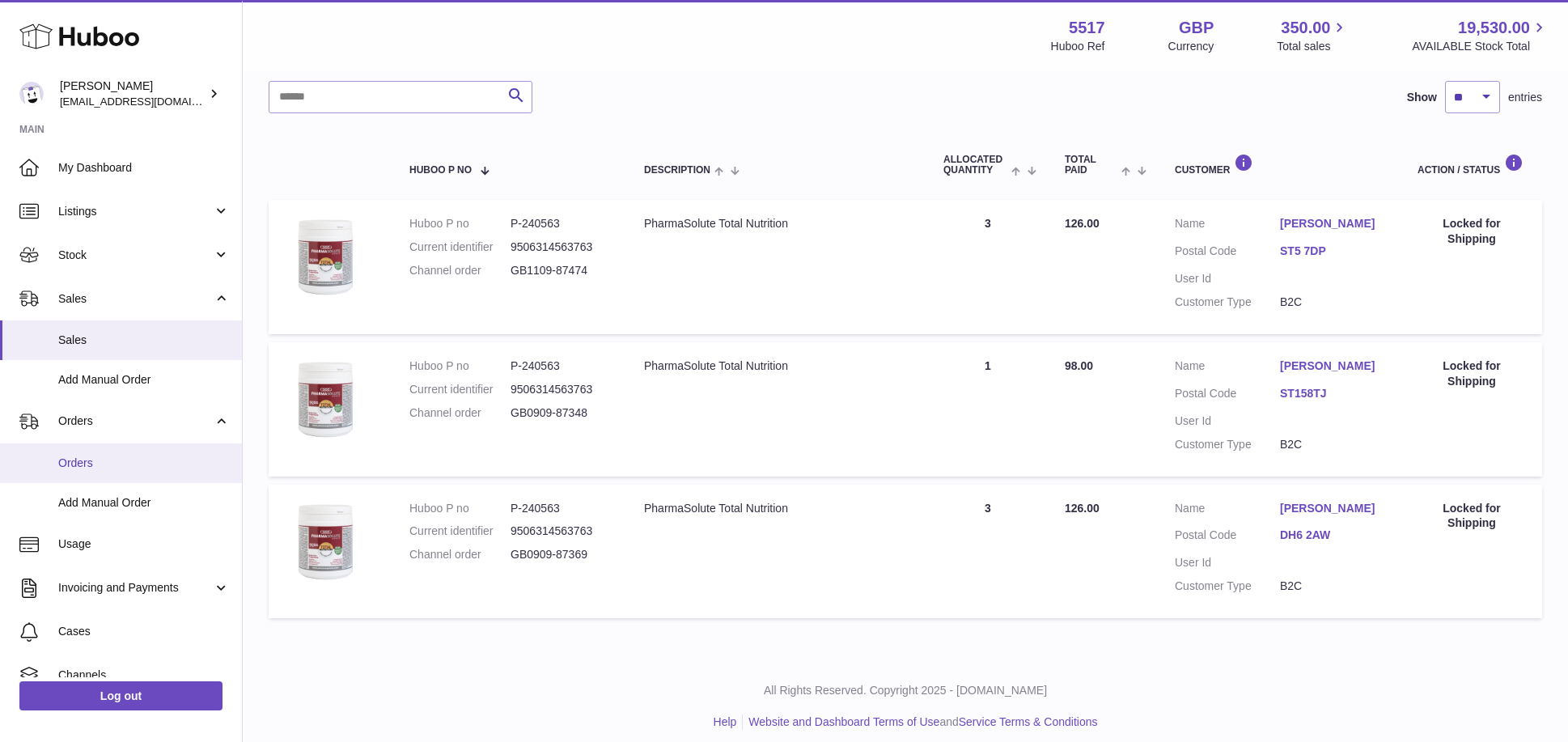
click at [117, 460] on span "Orders" at bounding box center [144, 462] width 172 height 15
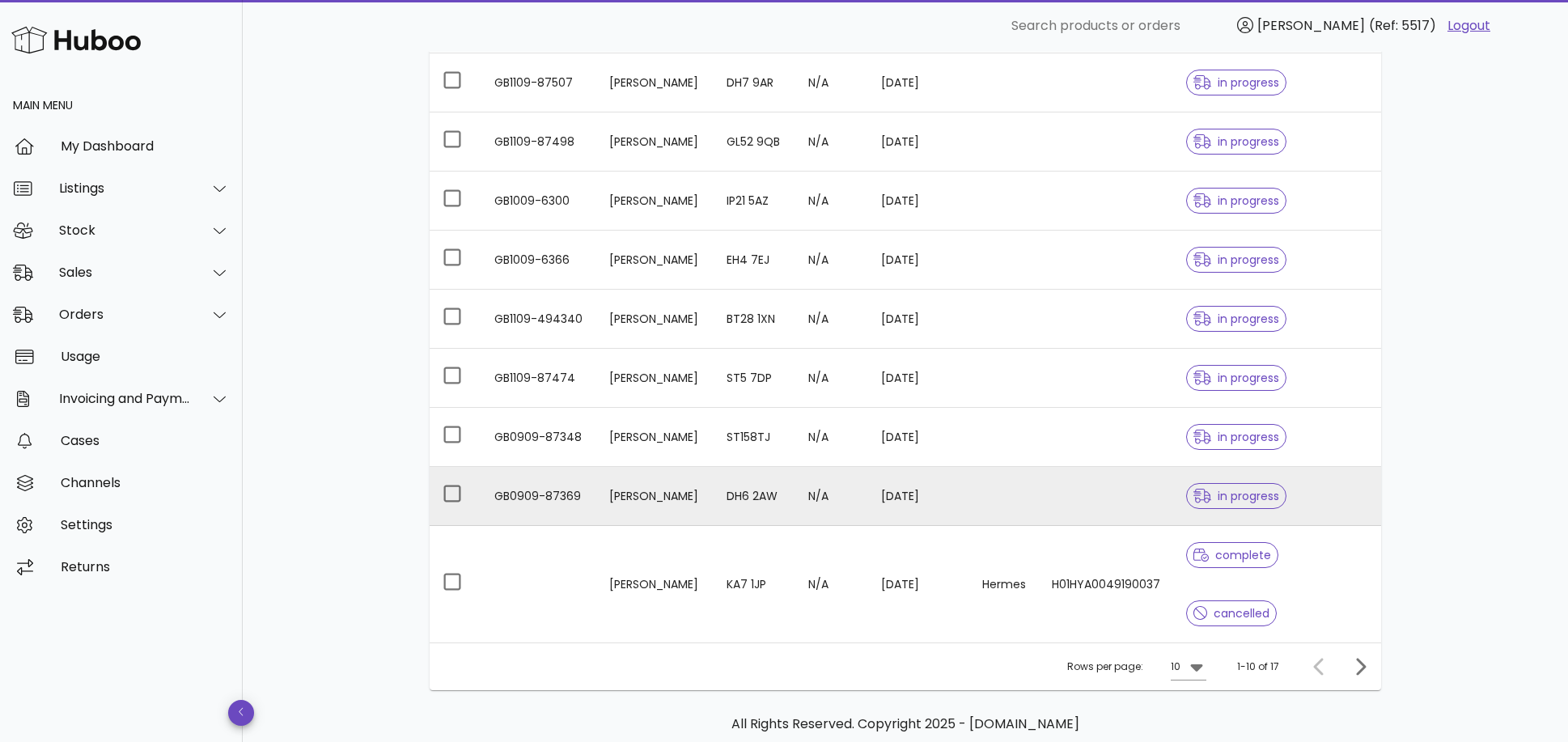
scroll to position [225, 0]
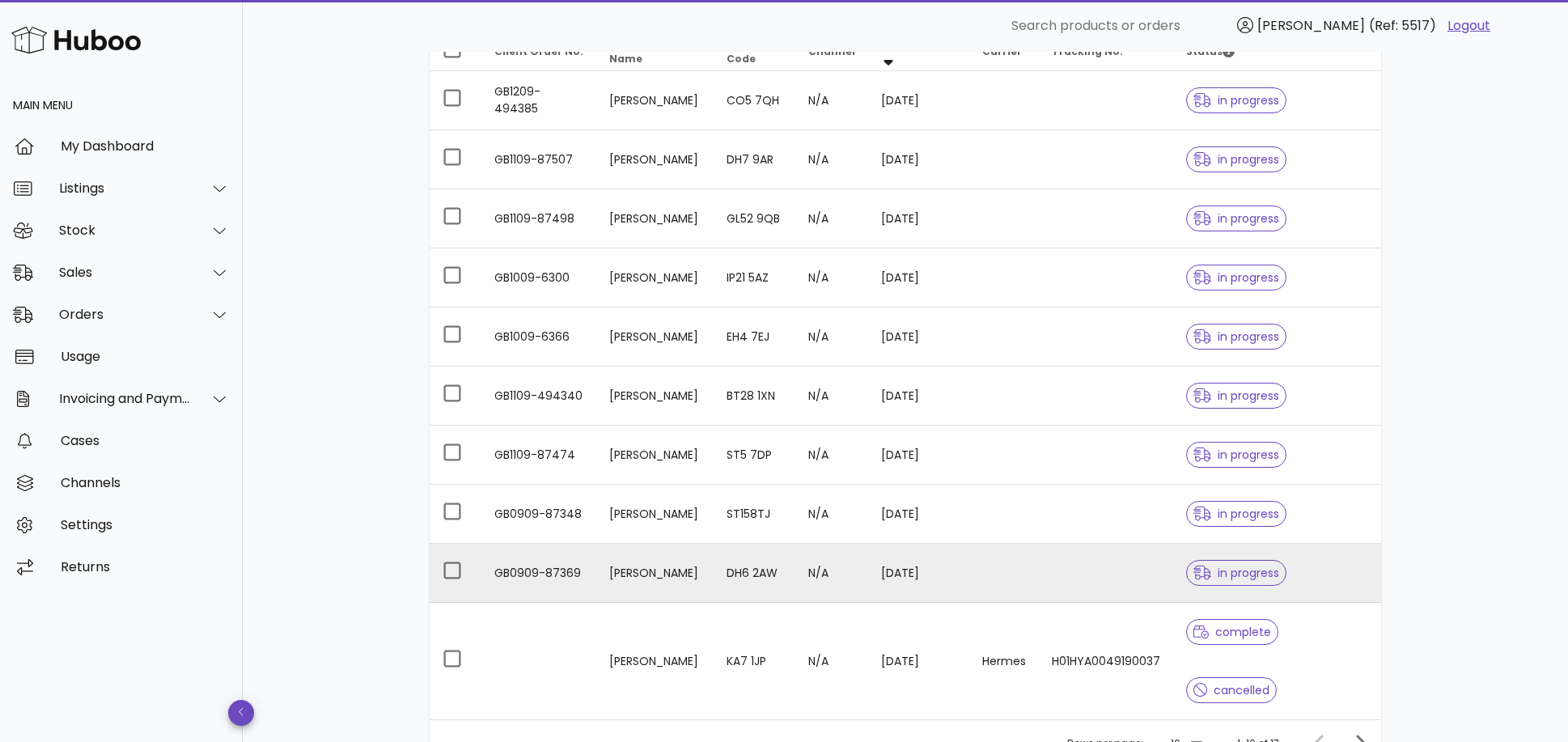
click at [544, 576] on td "GB0909-87369" at bounding box center [538, 573] width 115 height 59
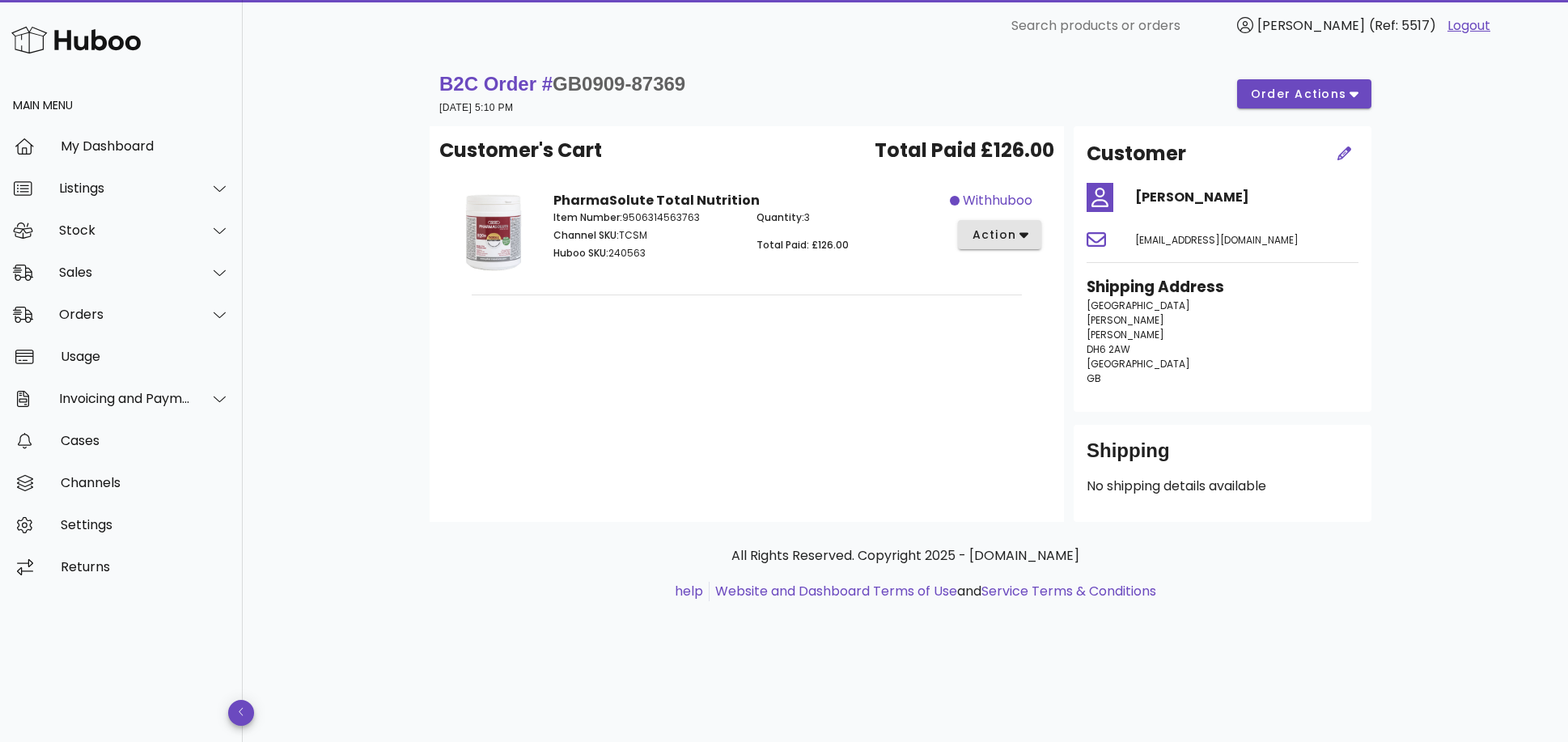
click at [1001, 248] on button "action" at bounding box center [1000, 235] width 84 height 29
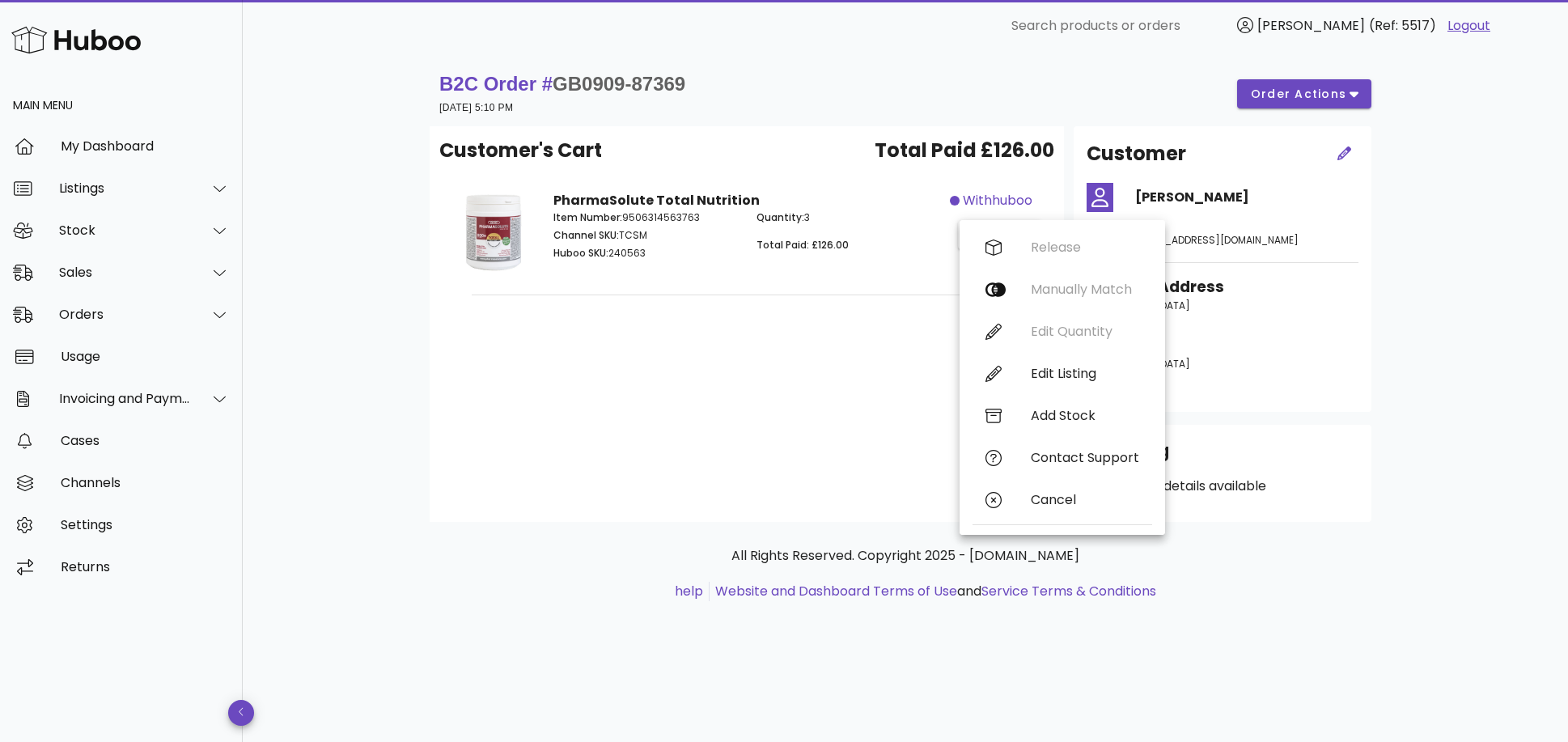
click at [806, 345] on div "Customer's Cart Total Paid £126.00 PharmaSolute Total Nutrition Item Number: 95…" at bounding box center [748, 324] width 635 height 395
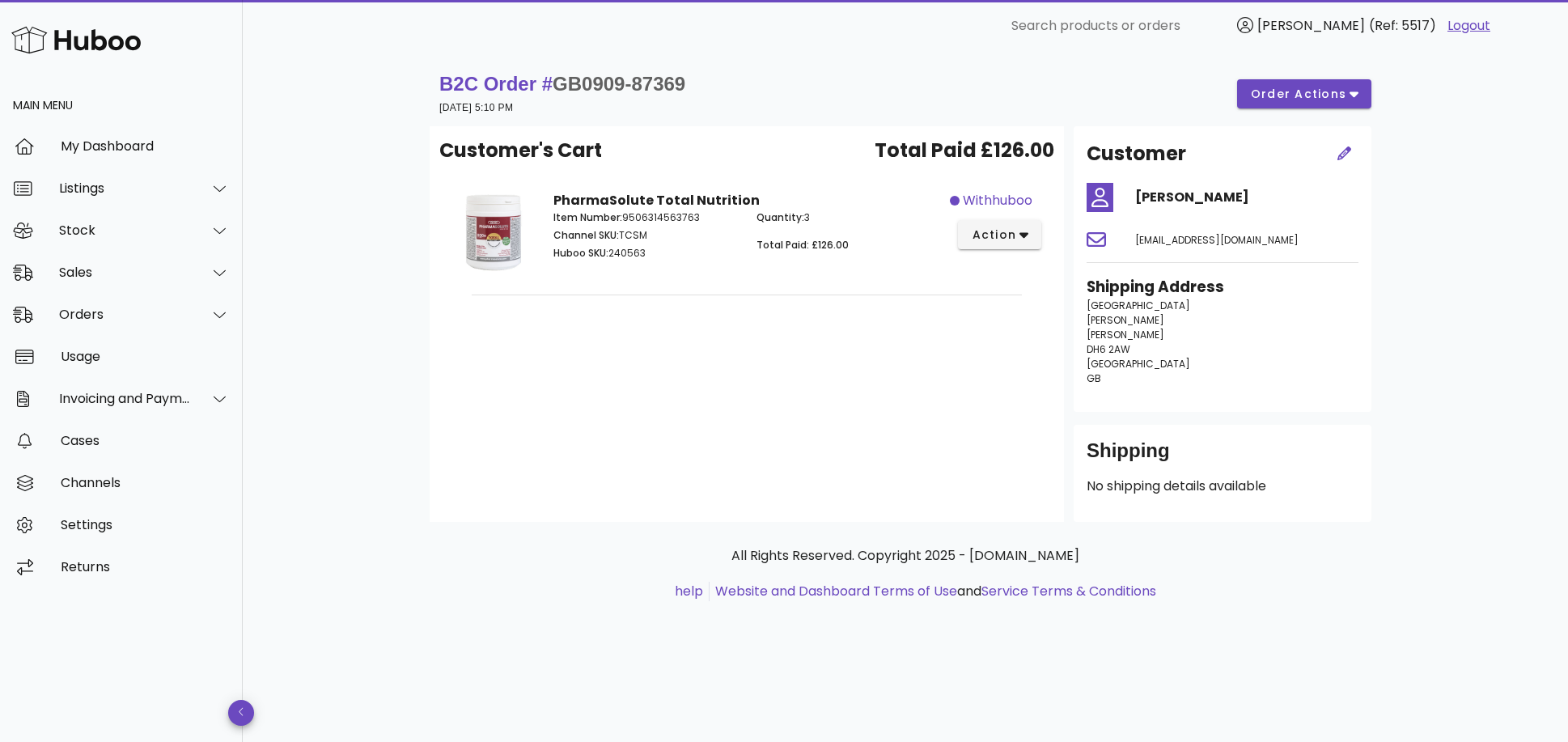
click at [765, 407] on div "Customer's Cart Total Paid £126.00 PharmaSolute Total Nutrition Item Number: 95…" at bounding box center [748, 324] width 635 height 395
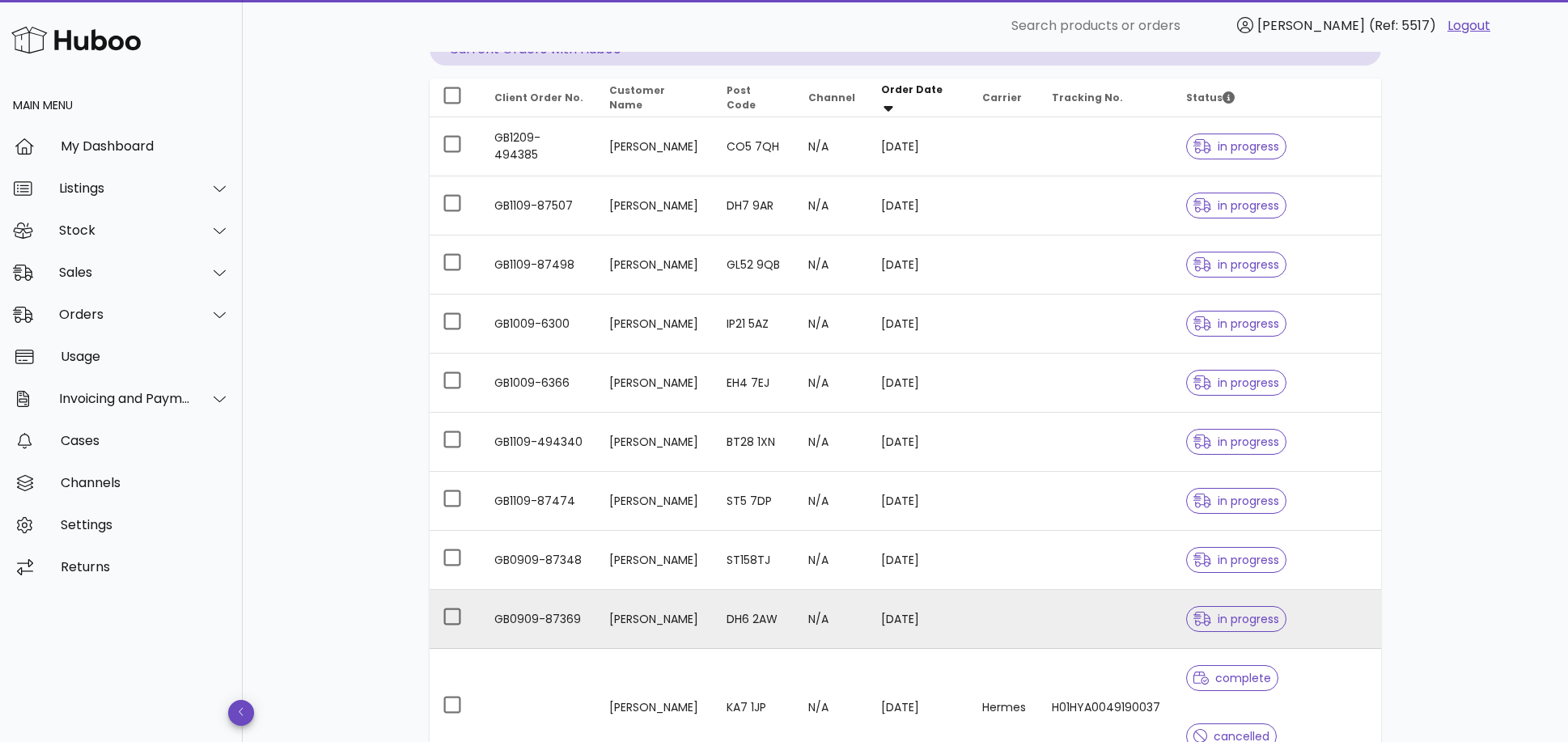
scroll to position [199, 0]
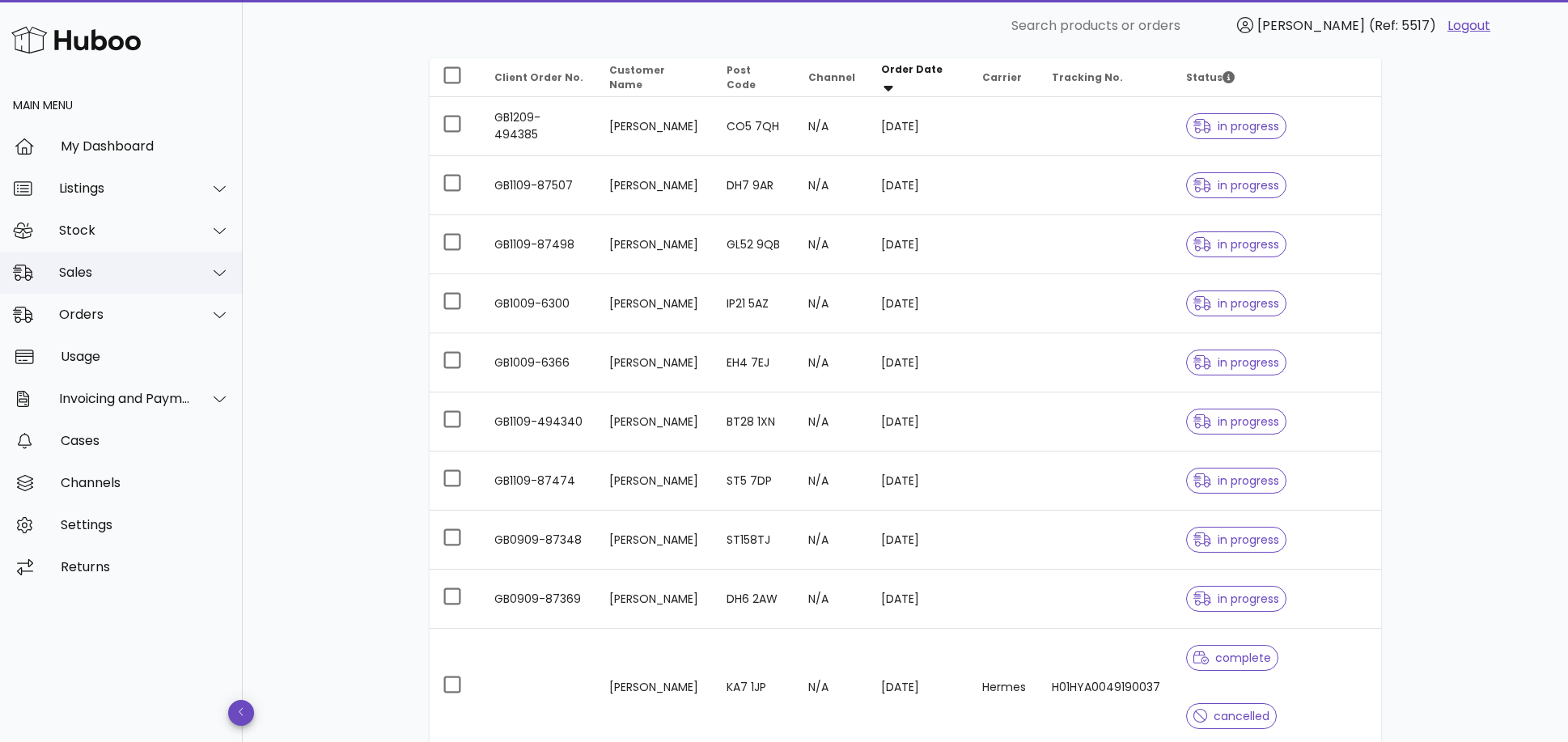
click at [112, 259] on div "Sales" at bounding box center [121, 273] width 243 height 42
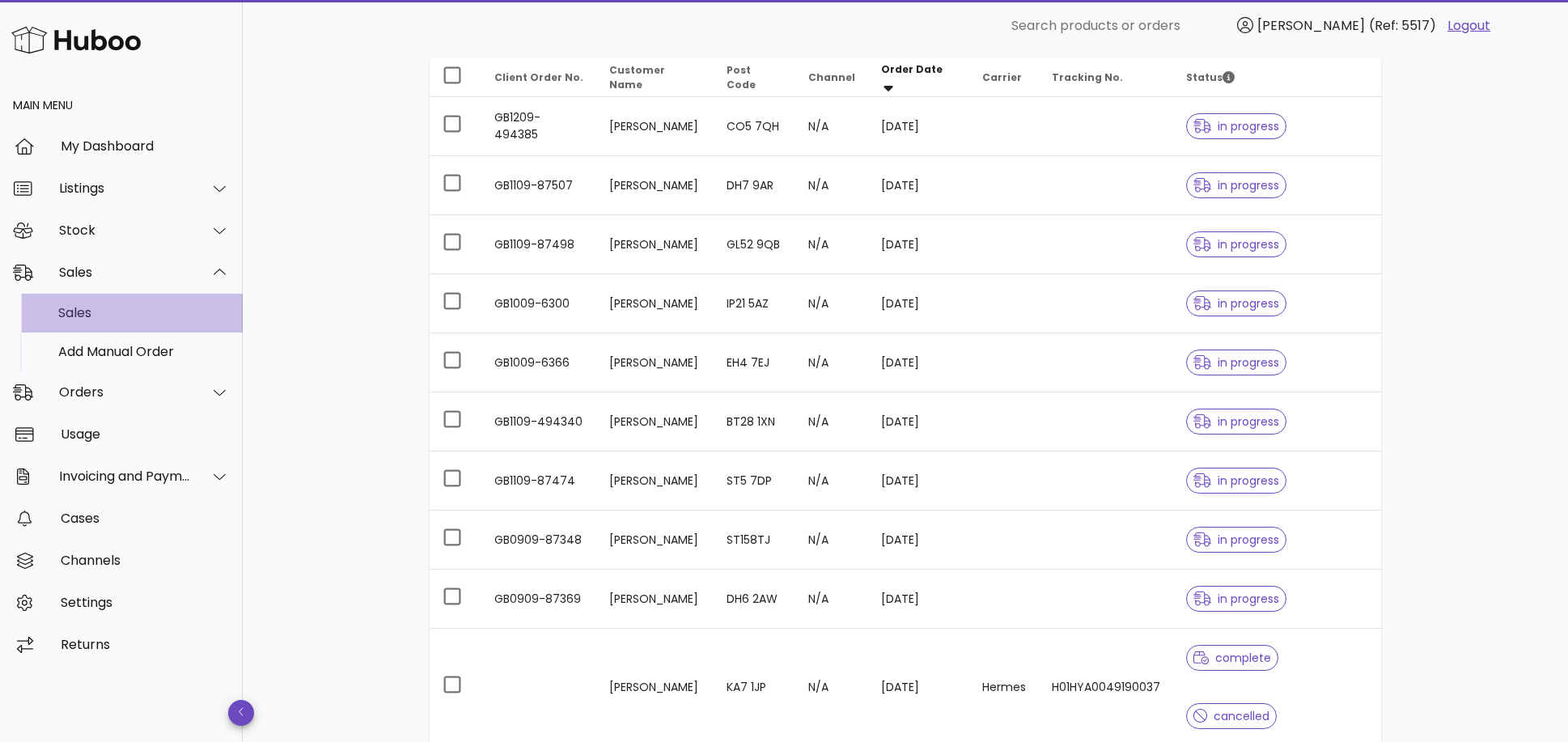
click at [118, 302] on div "Sales" at bounding box center [144, 313] width 172 height 35
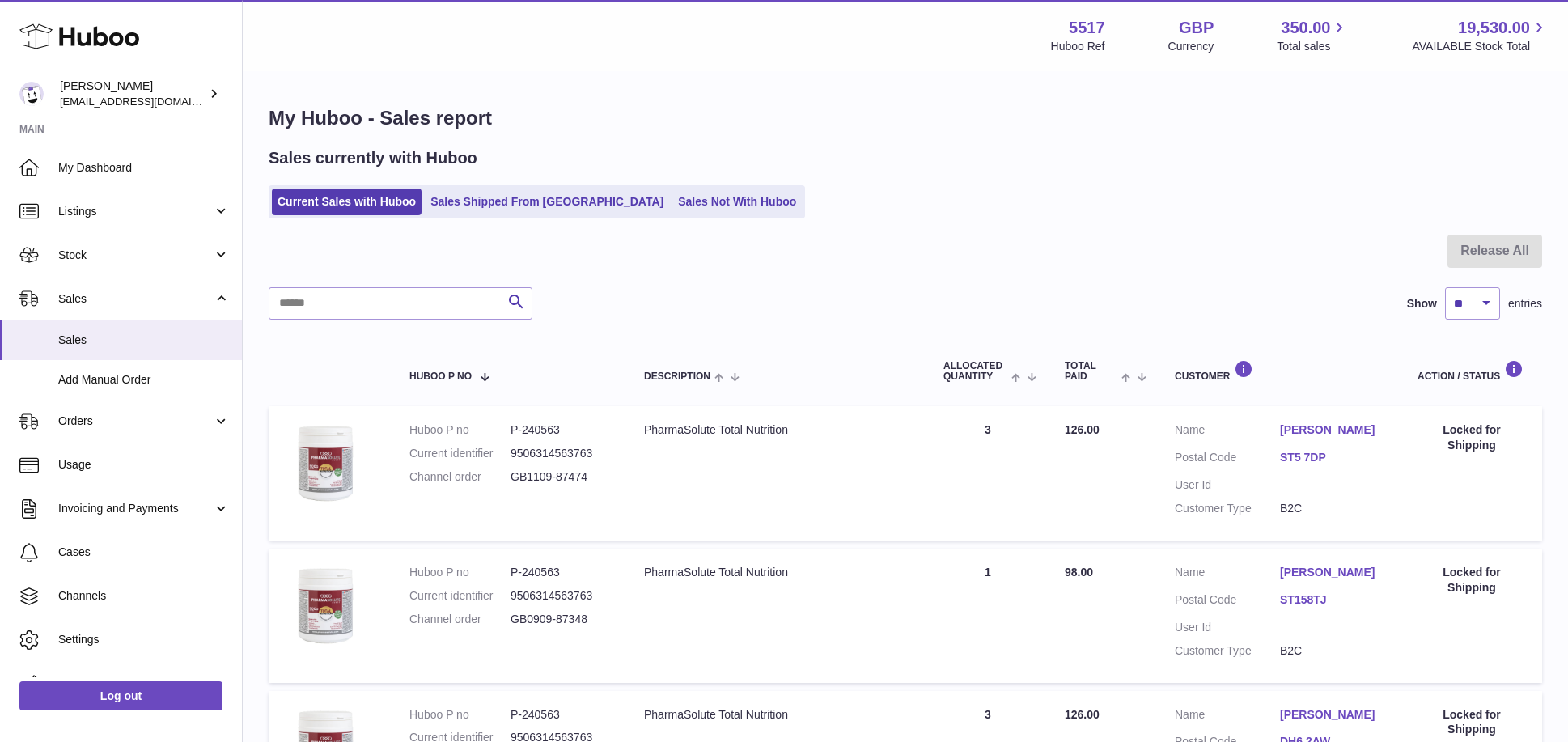
scroll to position [168, 0]
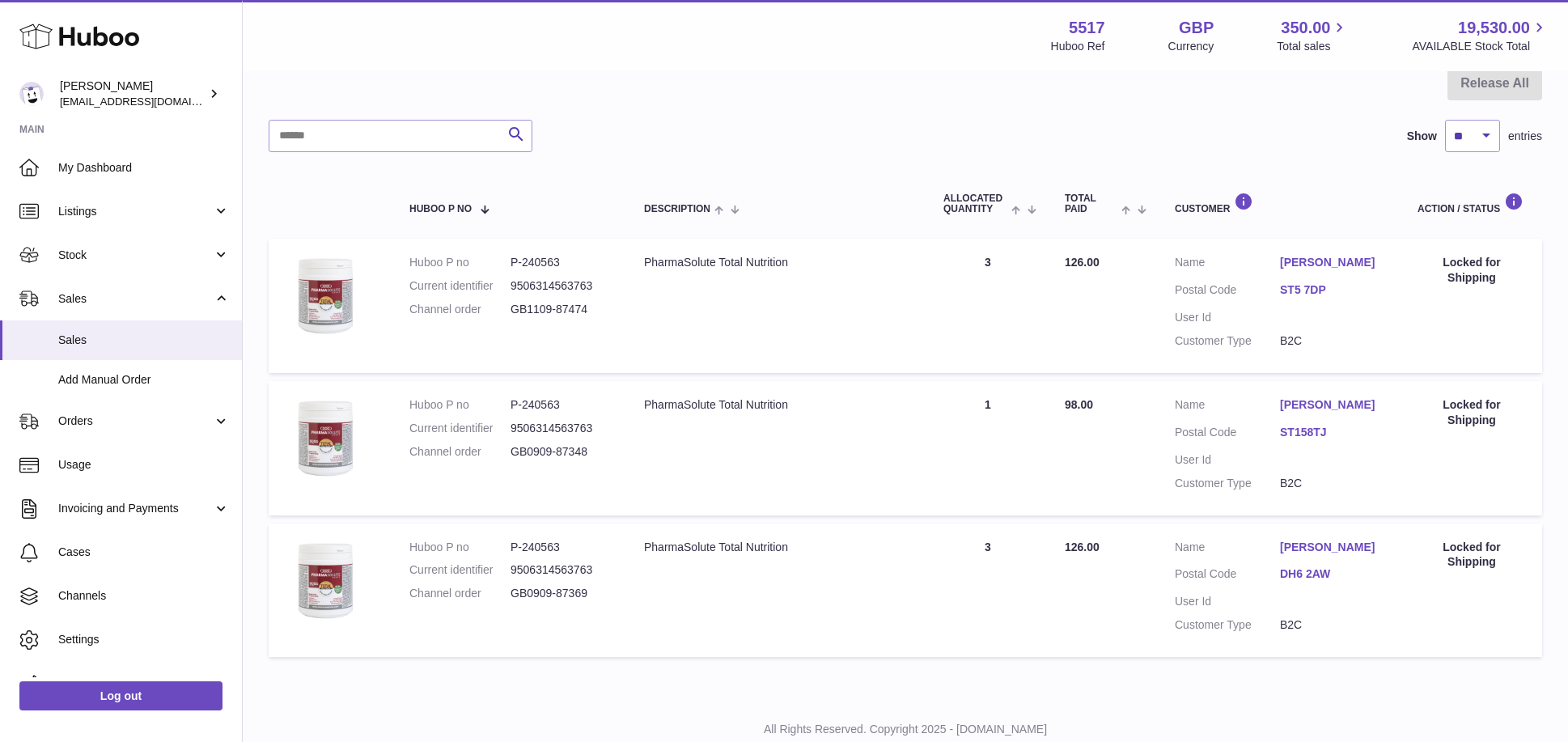
click at [990, 536] on td "Quantity Sold 3" at bounding box center [988, 591] width 122 height 135
click at [999, 548] on td "Quantity Sold 3" at bounding box center [988, 591] width 122 height 135
click at [344, 295] on img at bounding box center [324, 295] width 81 height 81
drag, startPoint x: 511, startPoint y: 306, endPoint x: 595, endPoint y: 304, distance: 84.0
click at [595, 304] on dd "GB1109-87474" at bounding box center [561, 309] width 101 height 15
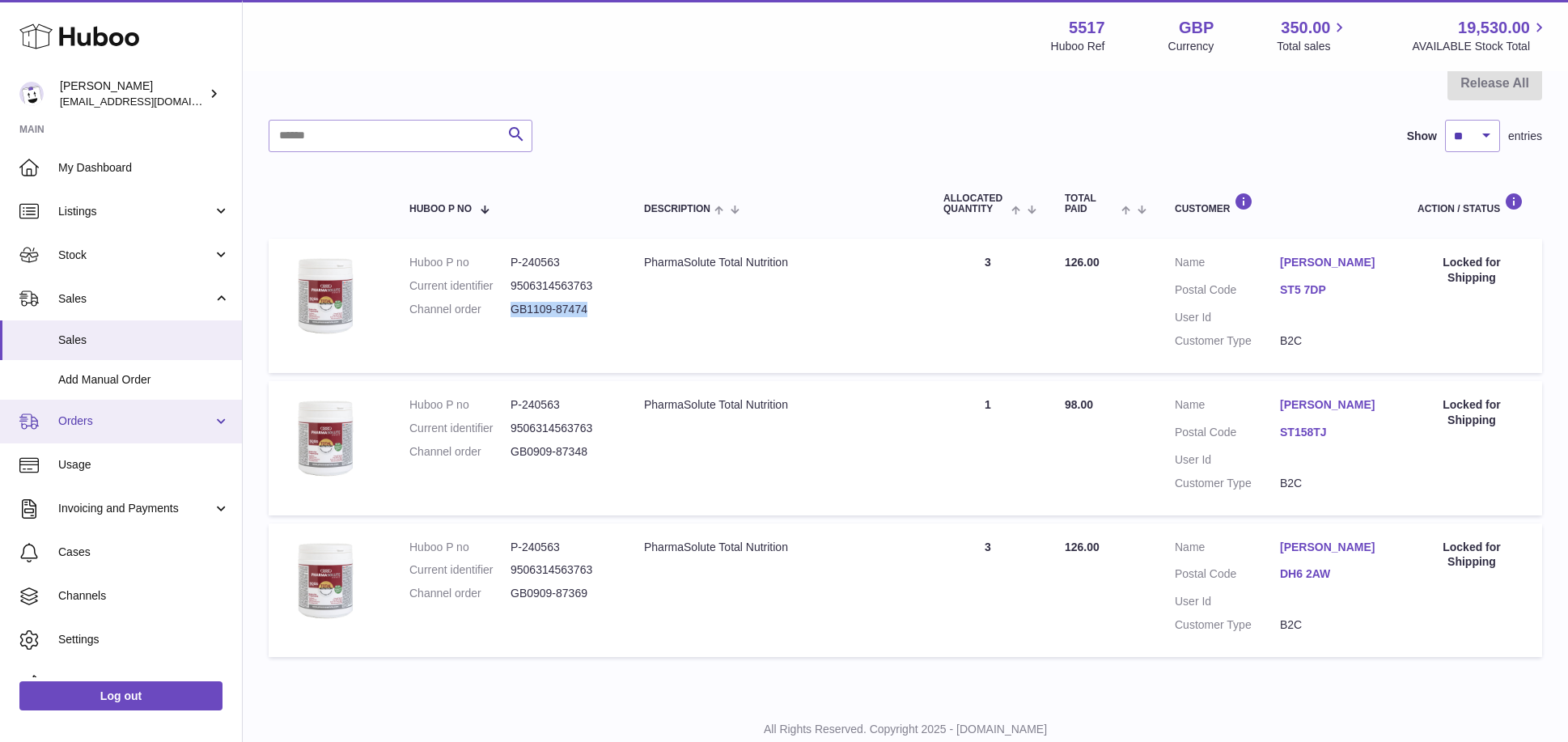
click at [209, 406] on link "Orders" at bounding box center [121, 422] width 242 height 44
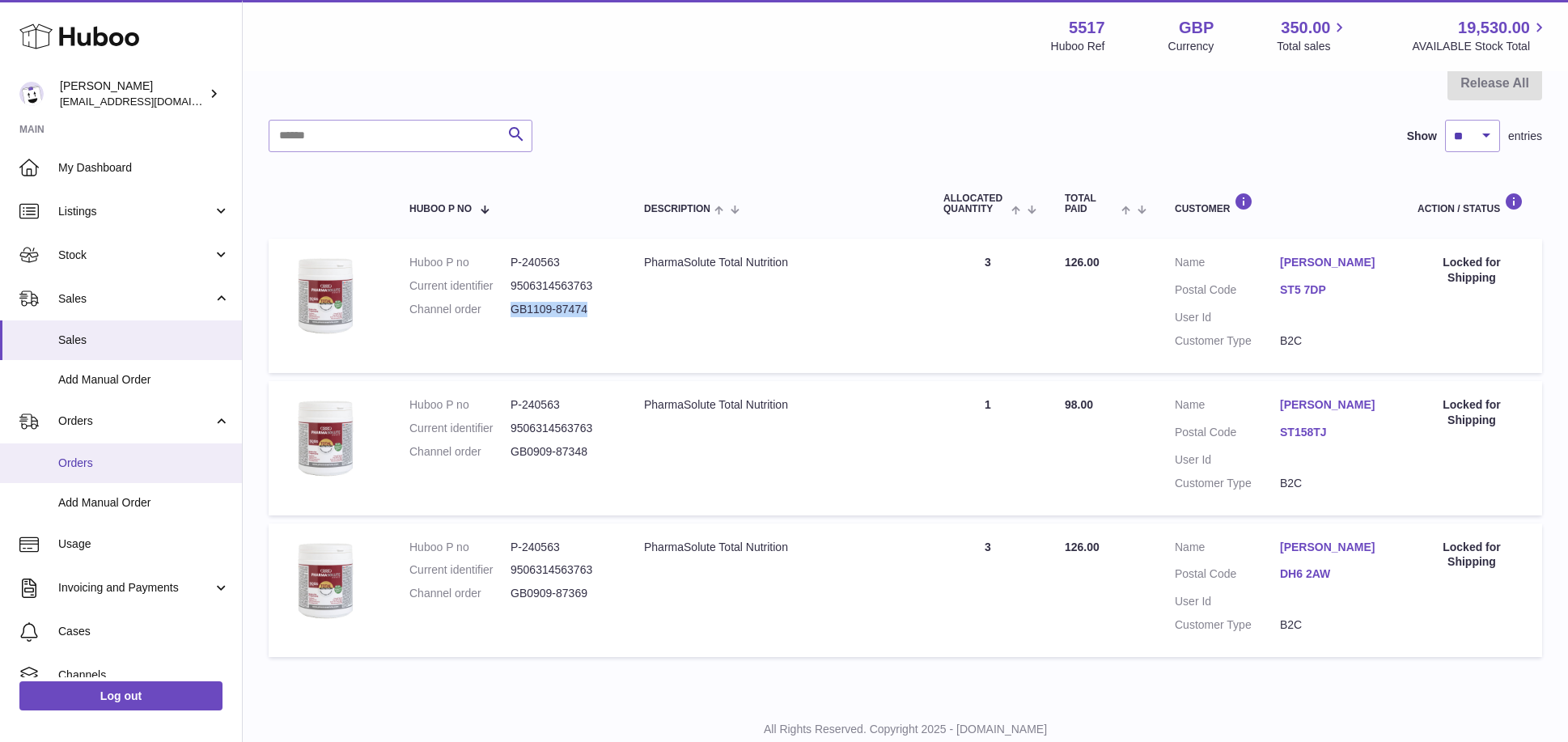
click at [186, 456] on span "Orders" at bounding box center [144, 462] width 172 height 15
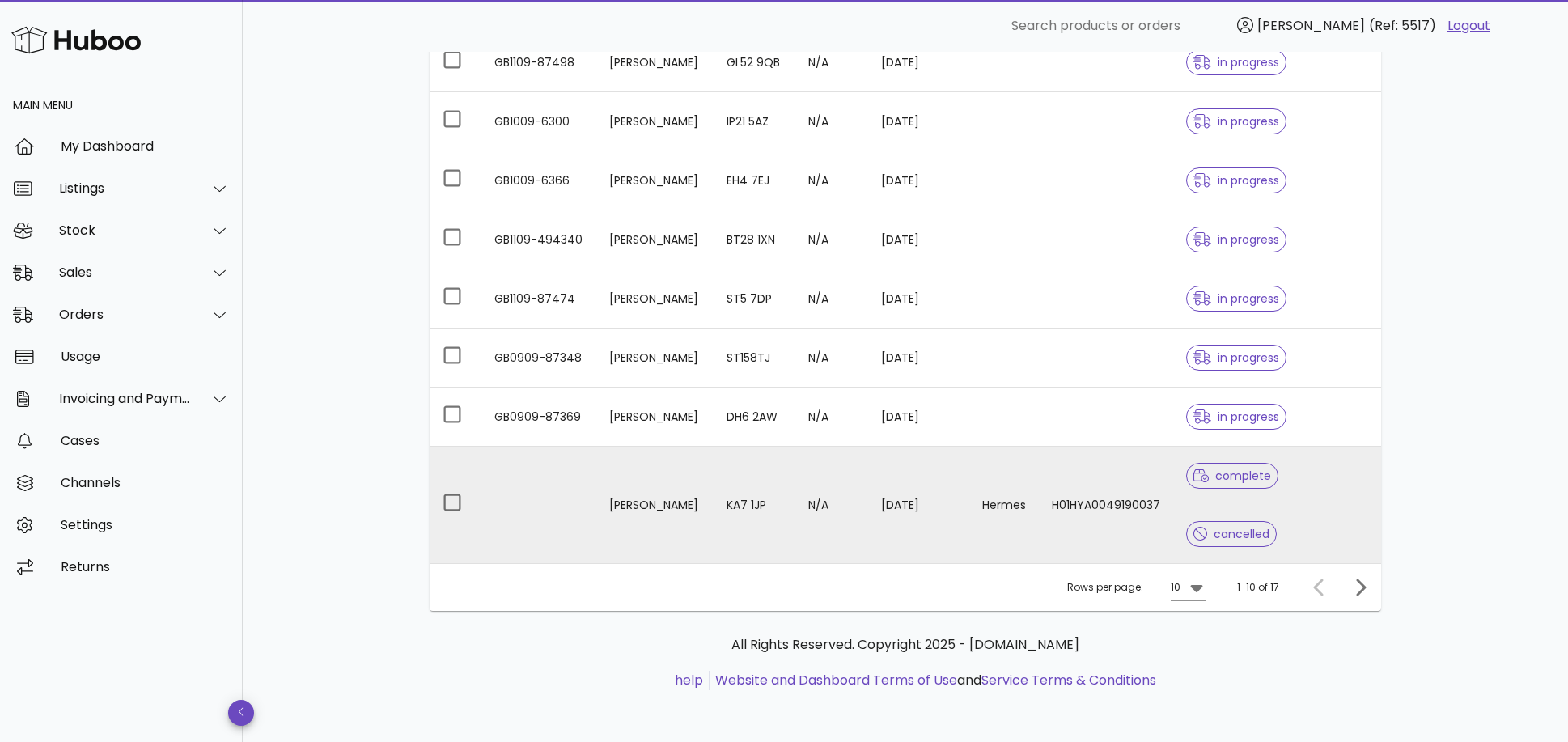
scroll to position [79, 0]
